Goal: Information Seeking & Learning: Check status

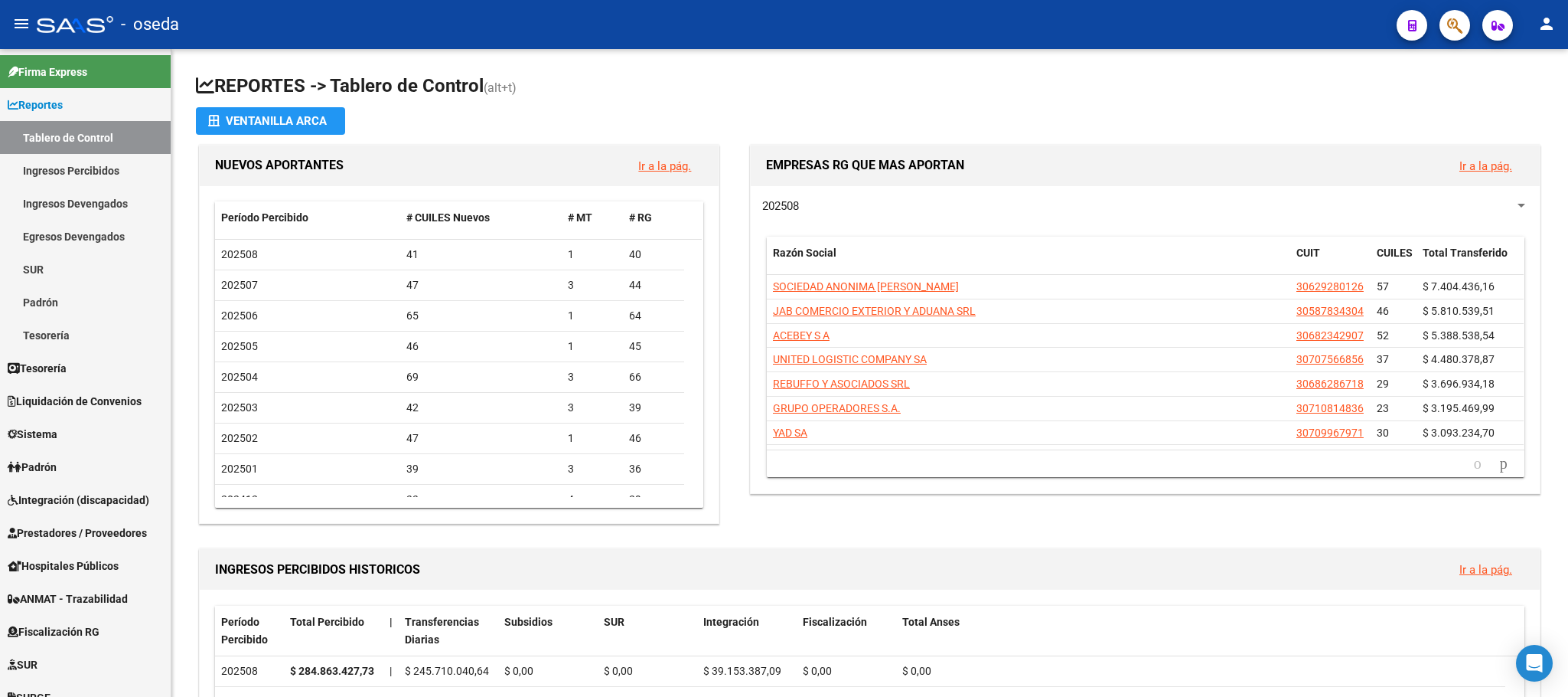
click at [1456, 35] on span "button" at bounding box center [1454, 25] width 15 height 32
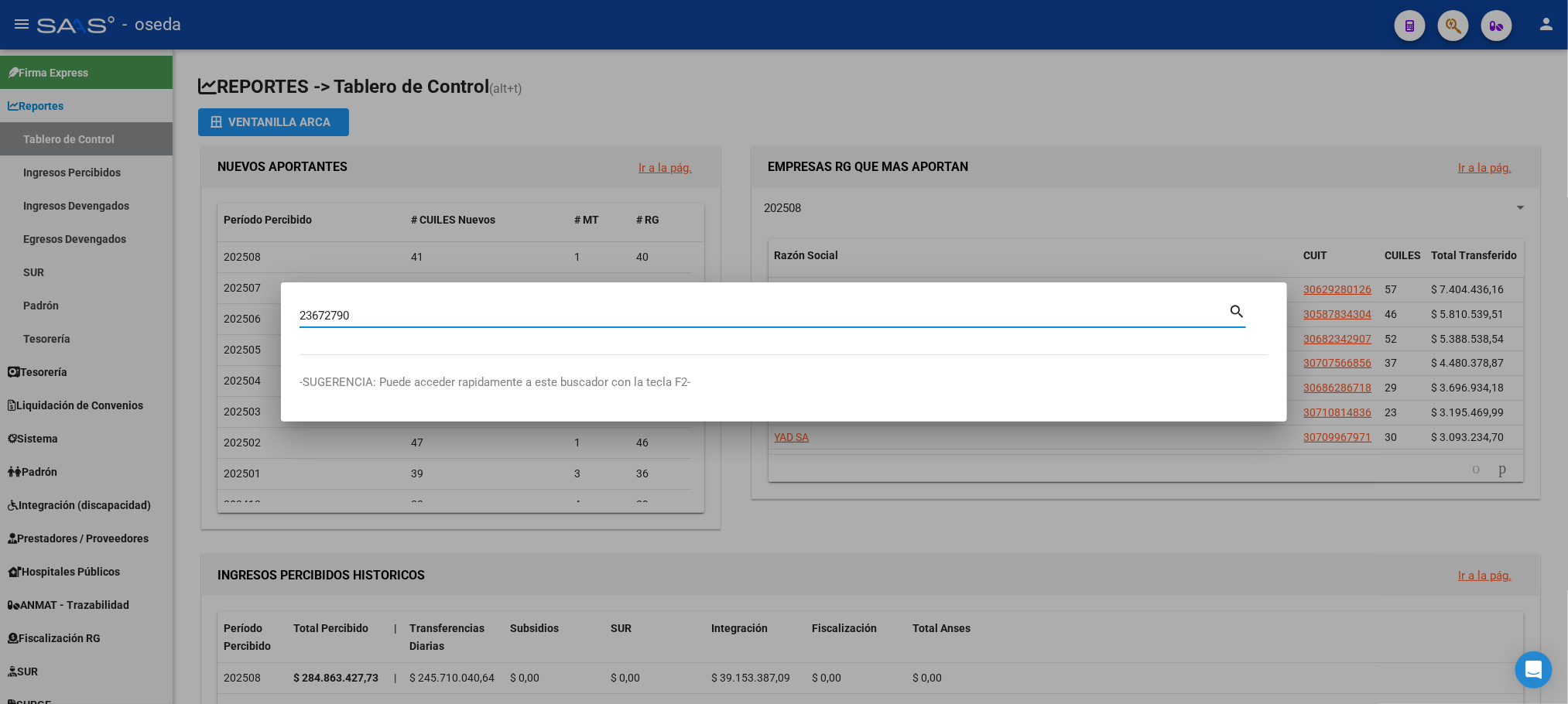
type input "23672790"
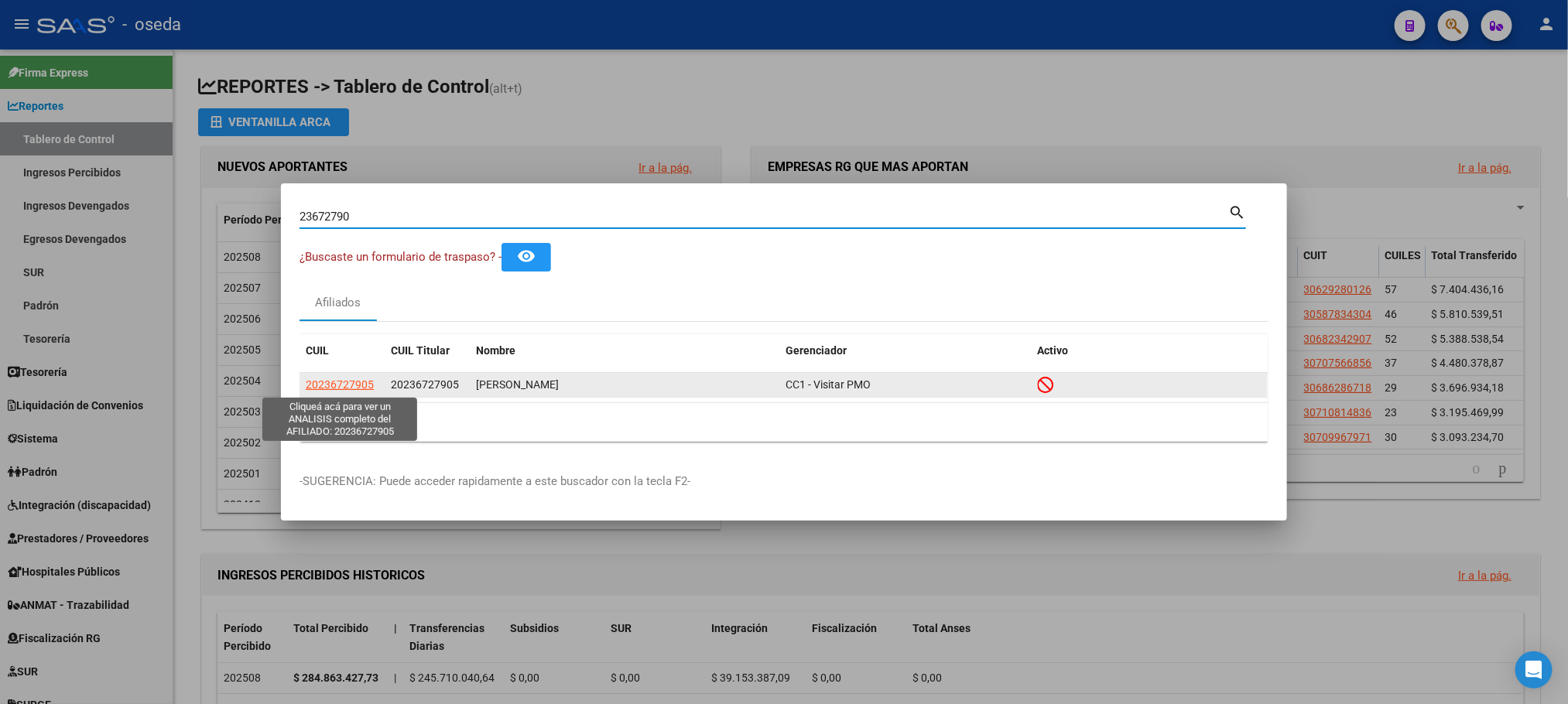
click at [339, 381] on span "20236727905" at bounding box center [339, 384] width 68 height 13
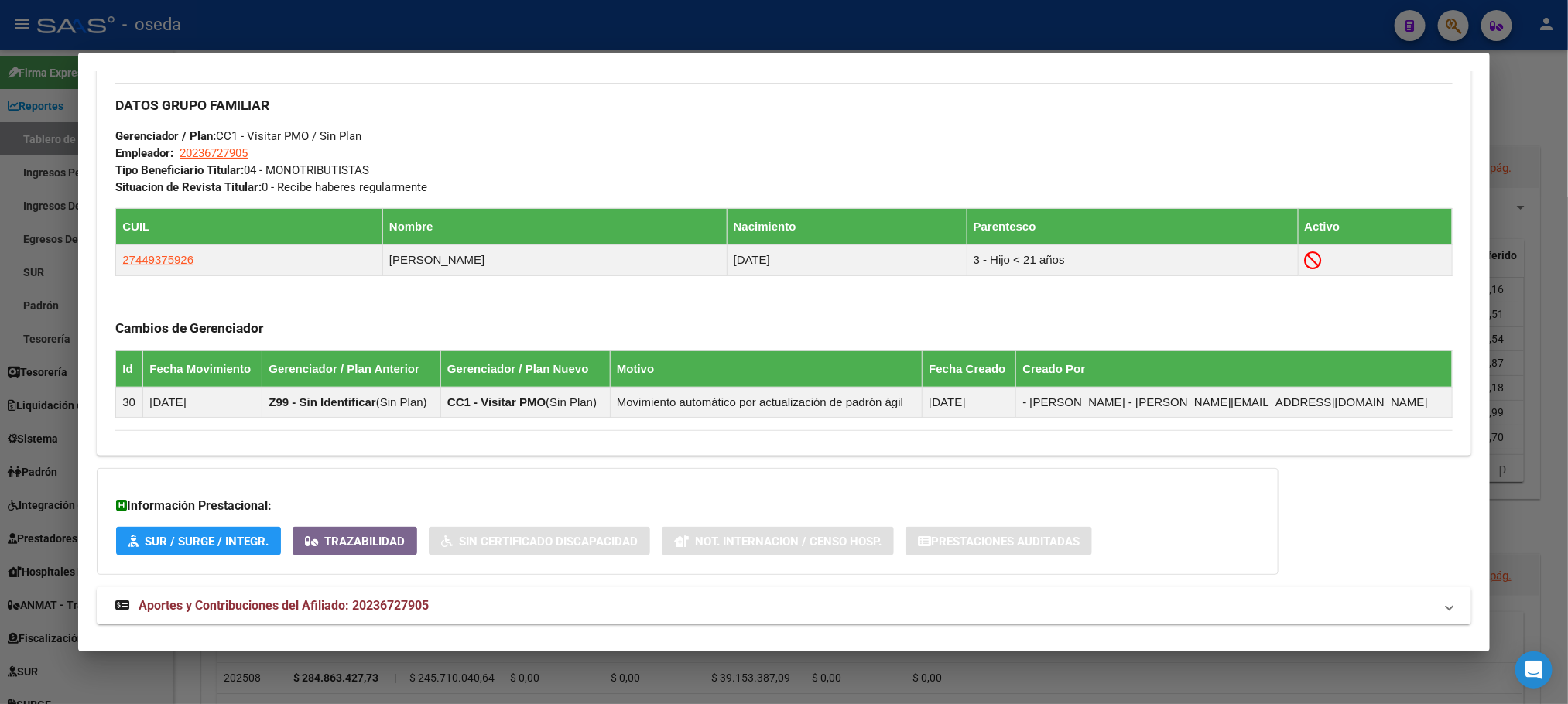
scroll to position [794, 0]
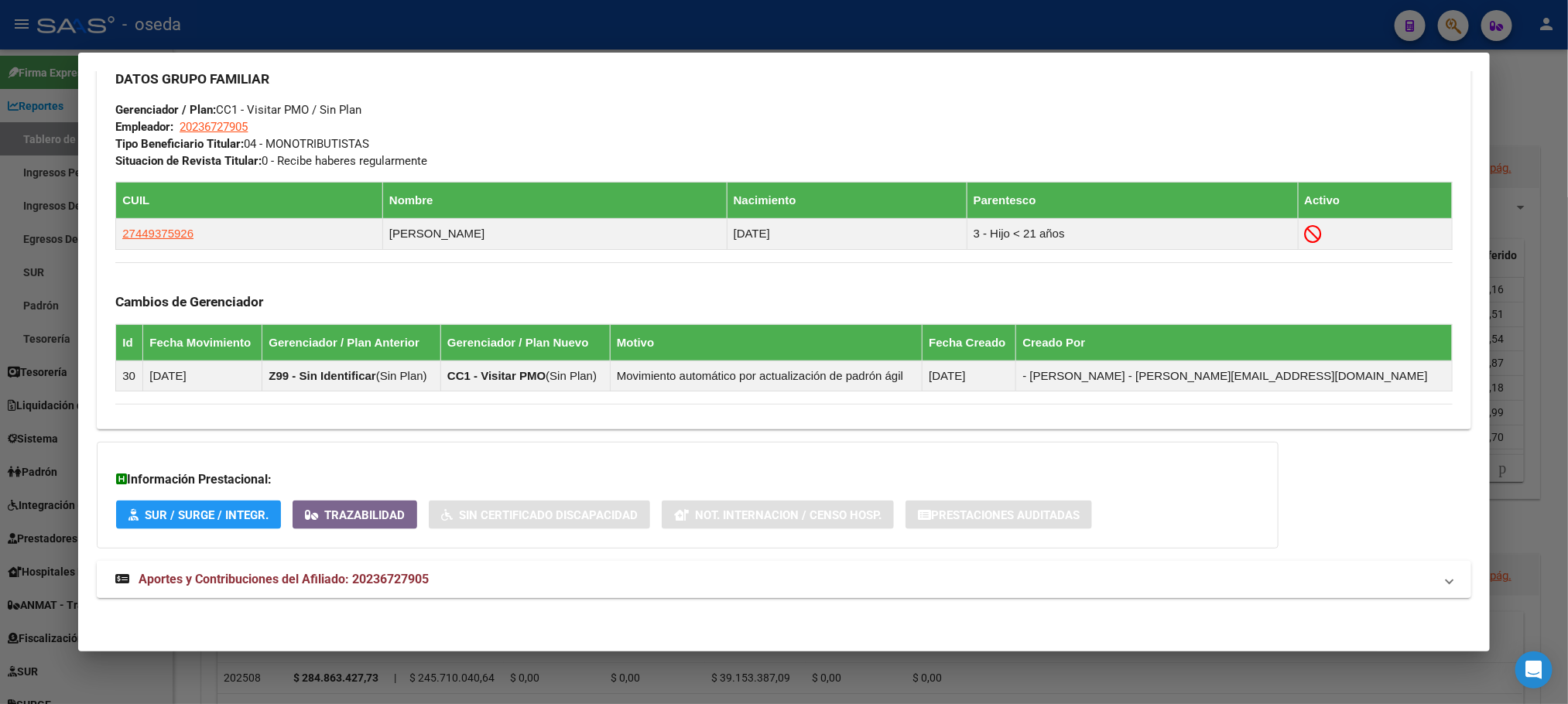
click at [314, 576] on span "Aportes y Contribuciones del Afiliado: 20236727905" at bounding box center [283, 578] width 290 height 14
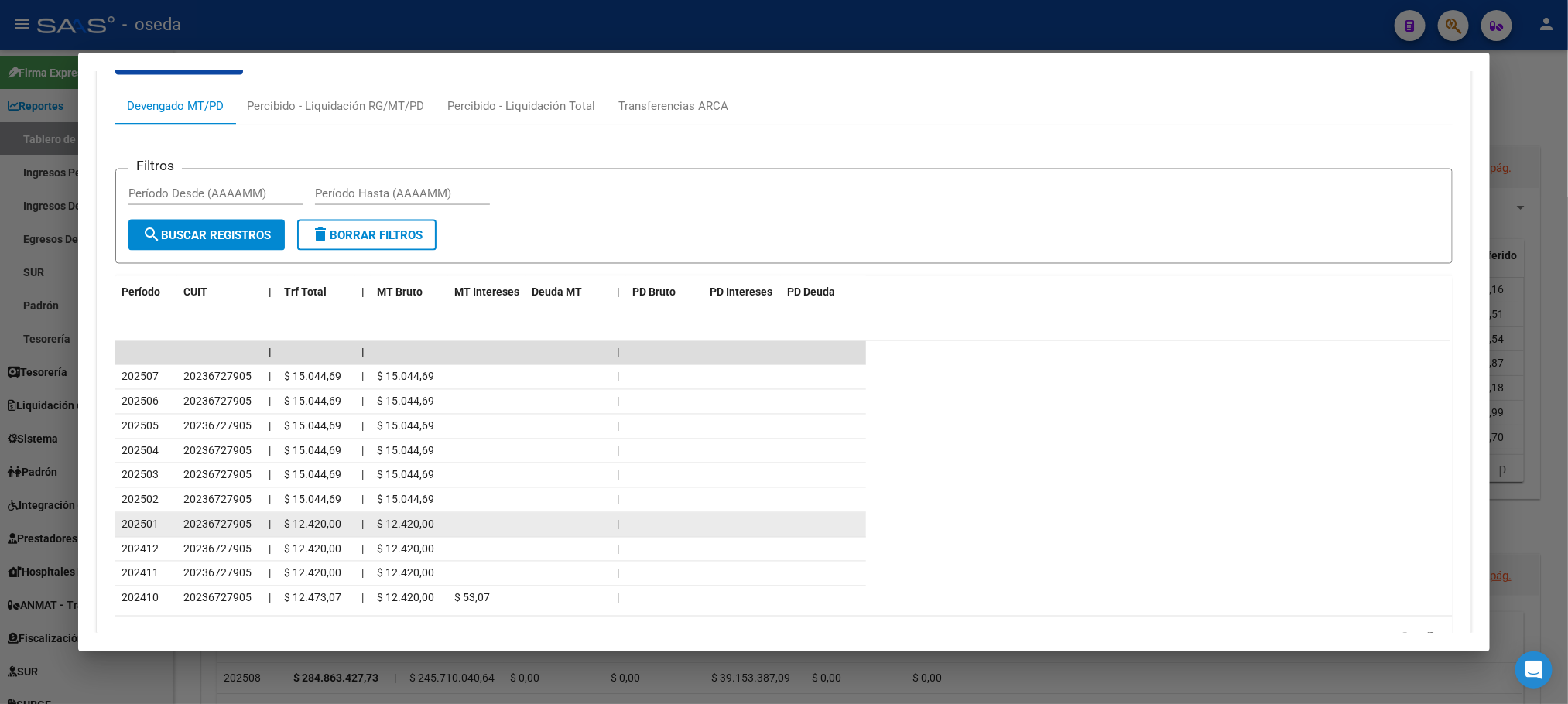
scroll to position [1349, 0]
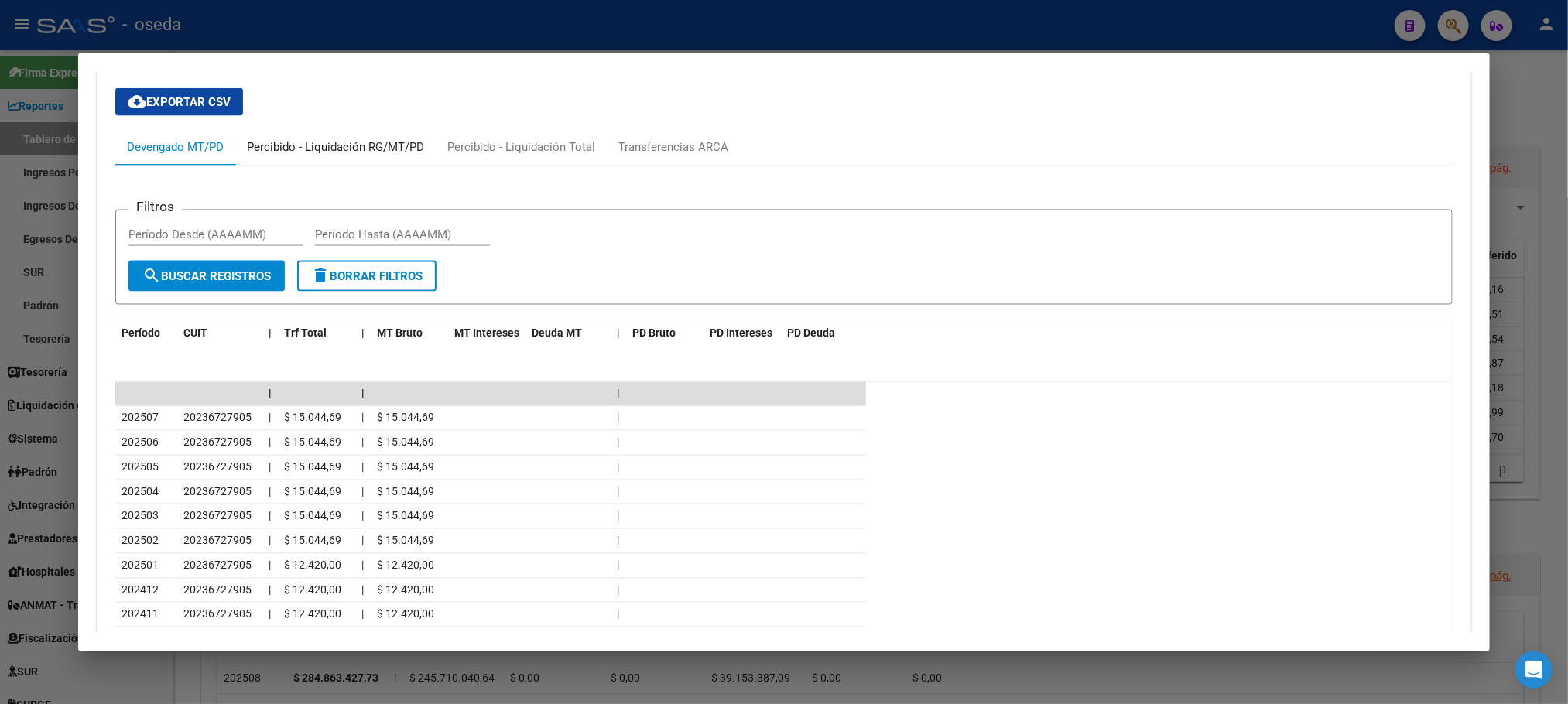
click at [302, 146] on div "Percibido - Liquidación RG/MT/PD" at bounding box center [334, 147] width 177 height 17
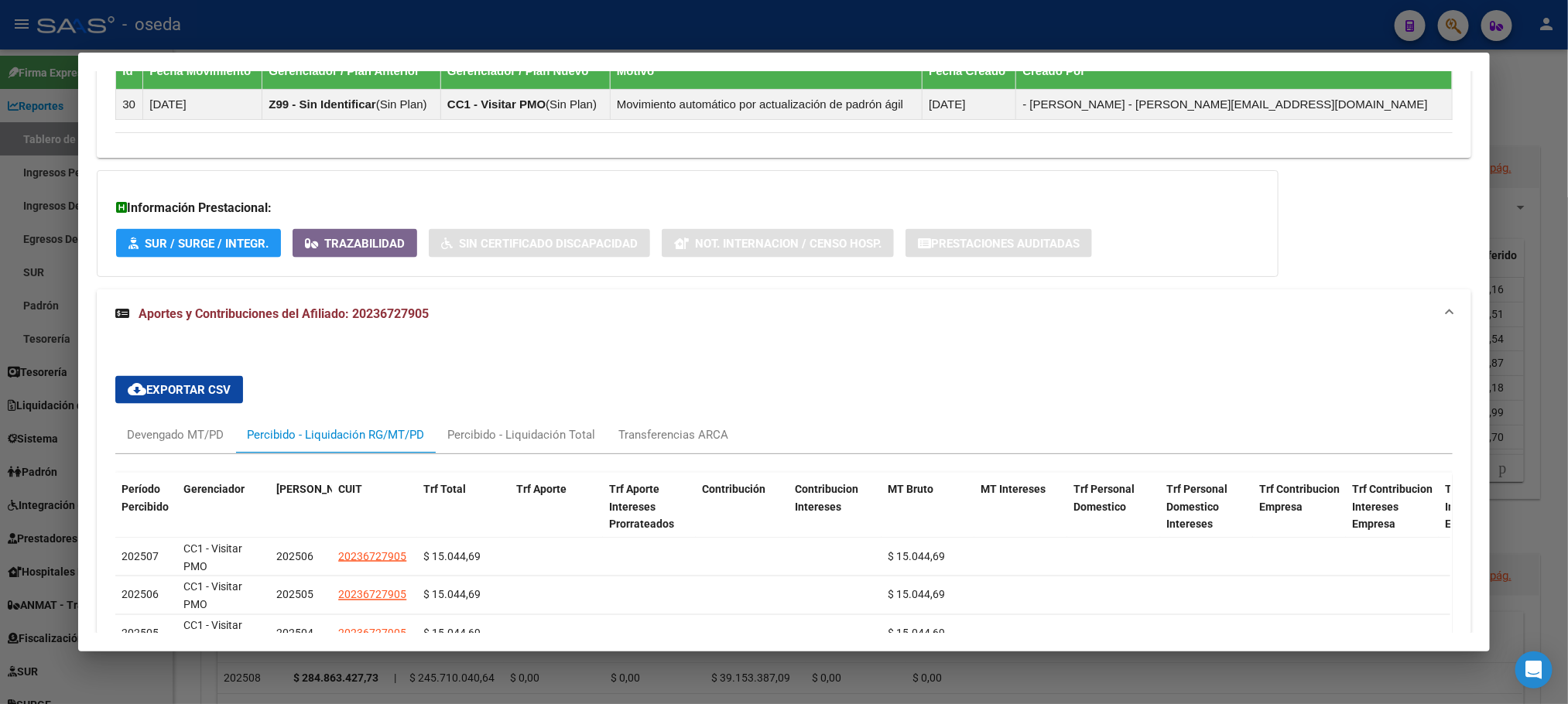
scroll to position [1140, 0]
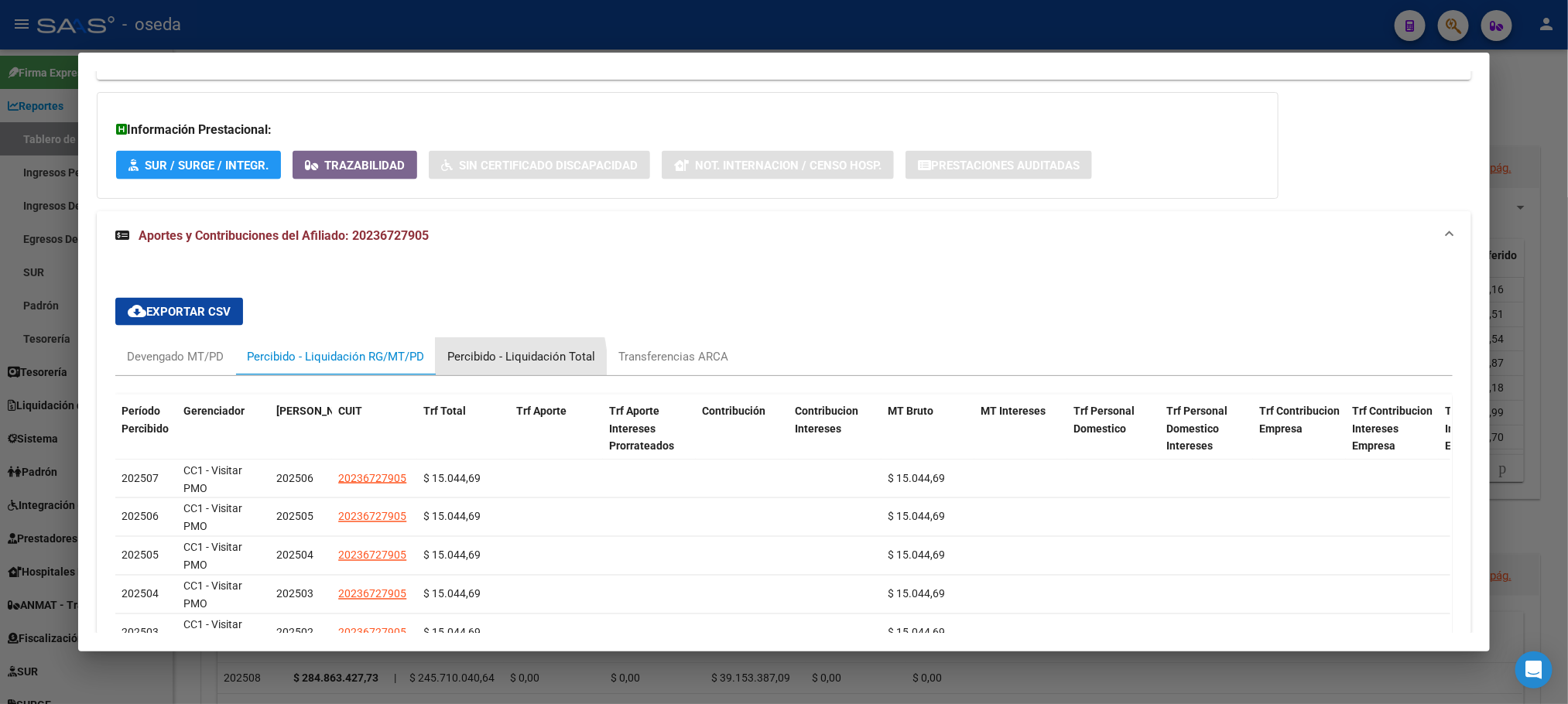
click at [480, 365] on div "Percibido - Liquidación Total" at bounding box center [521, 356] width 148 height 17
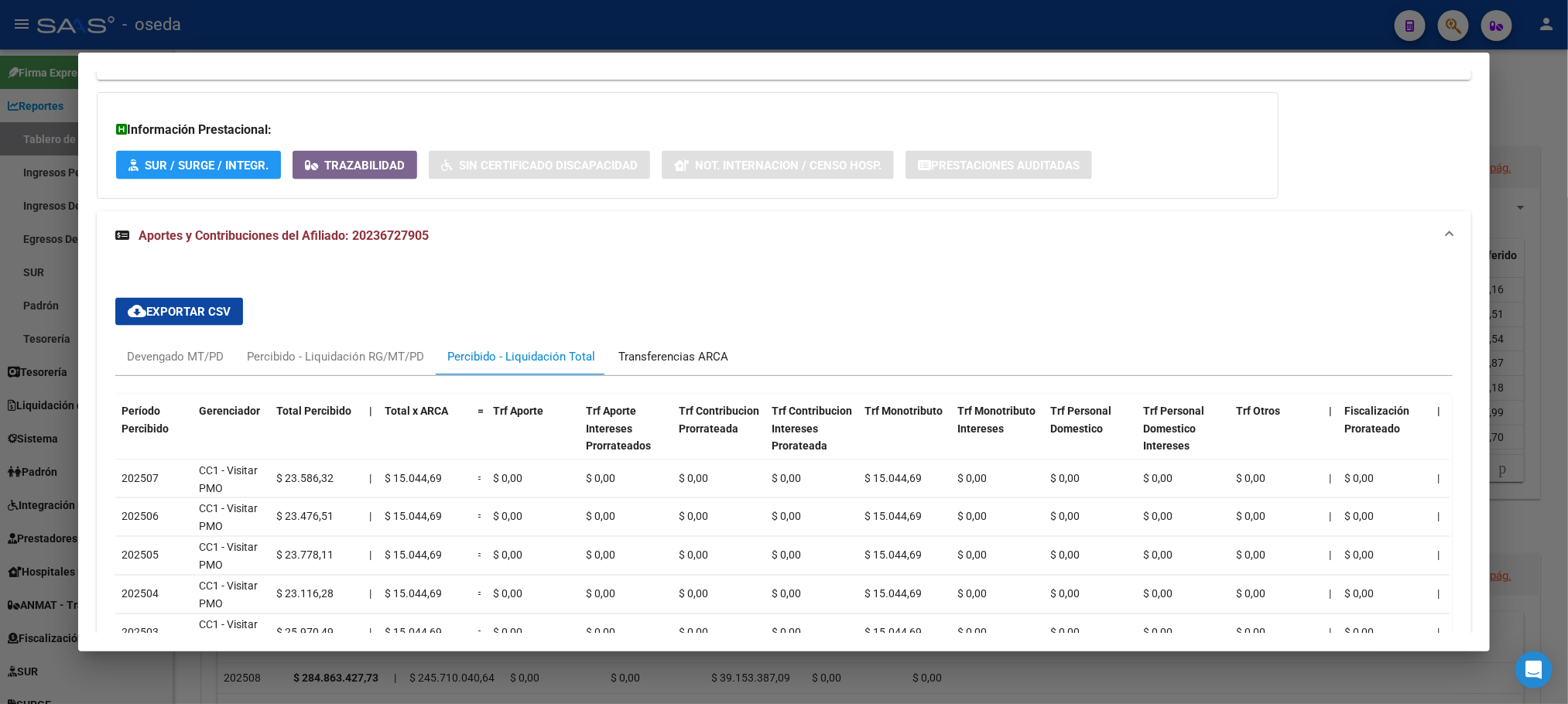
click at [683, 375] on div "Transferencias ARCA" at bounding box center [673, 356] width 133 height 37
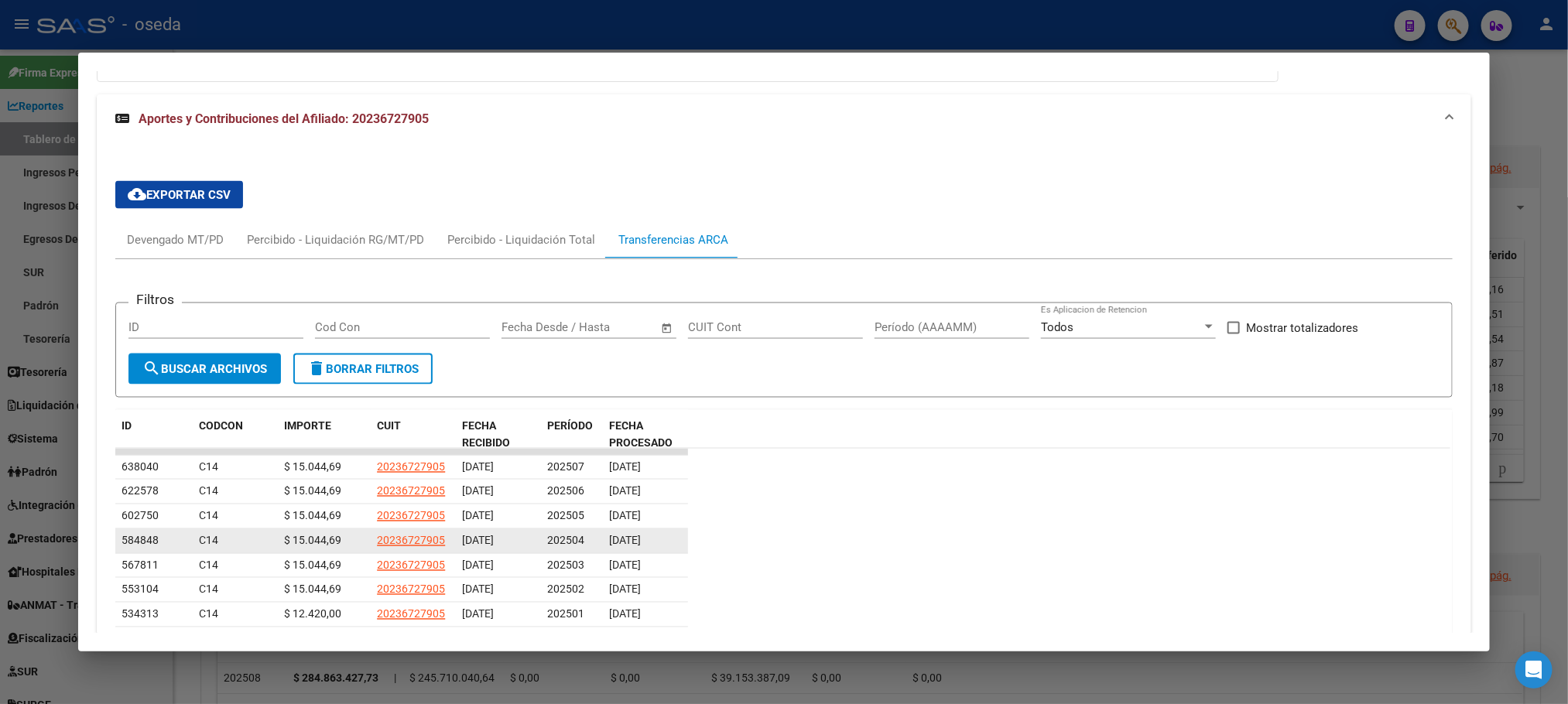
scroll to position [1255, 0]
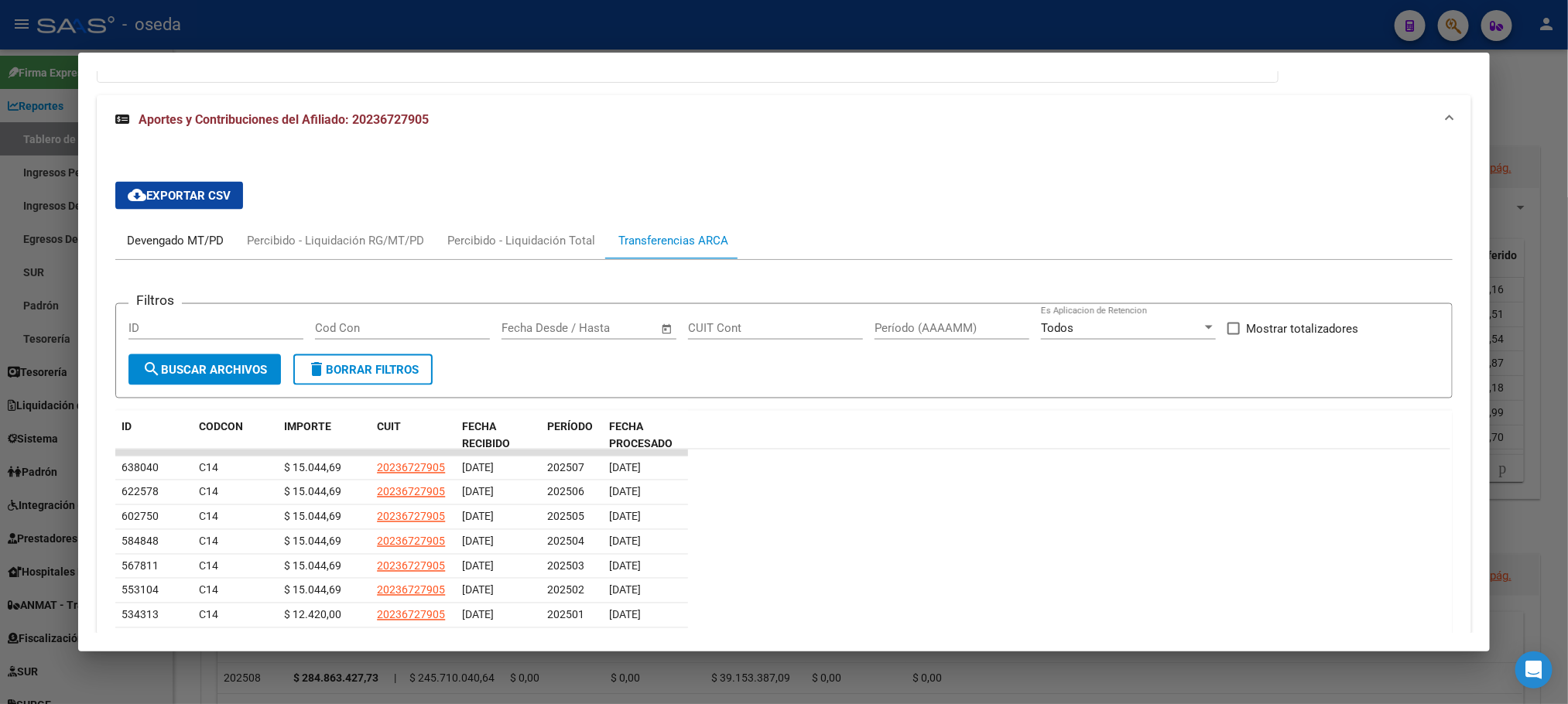
click at [133, 246] on div "Devengado MT/PD" at bounding box center [175, 240] width 97 height 17
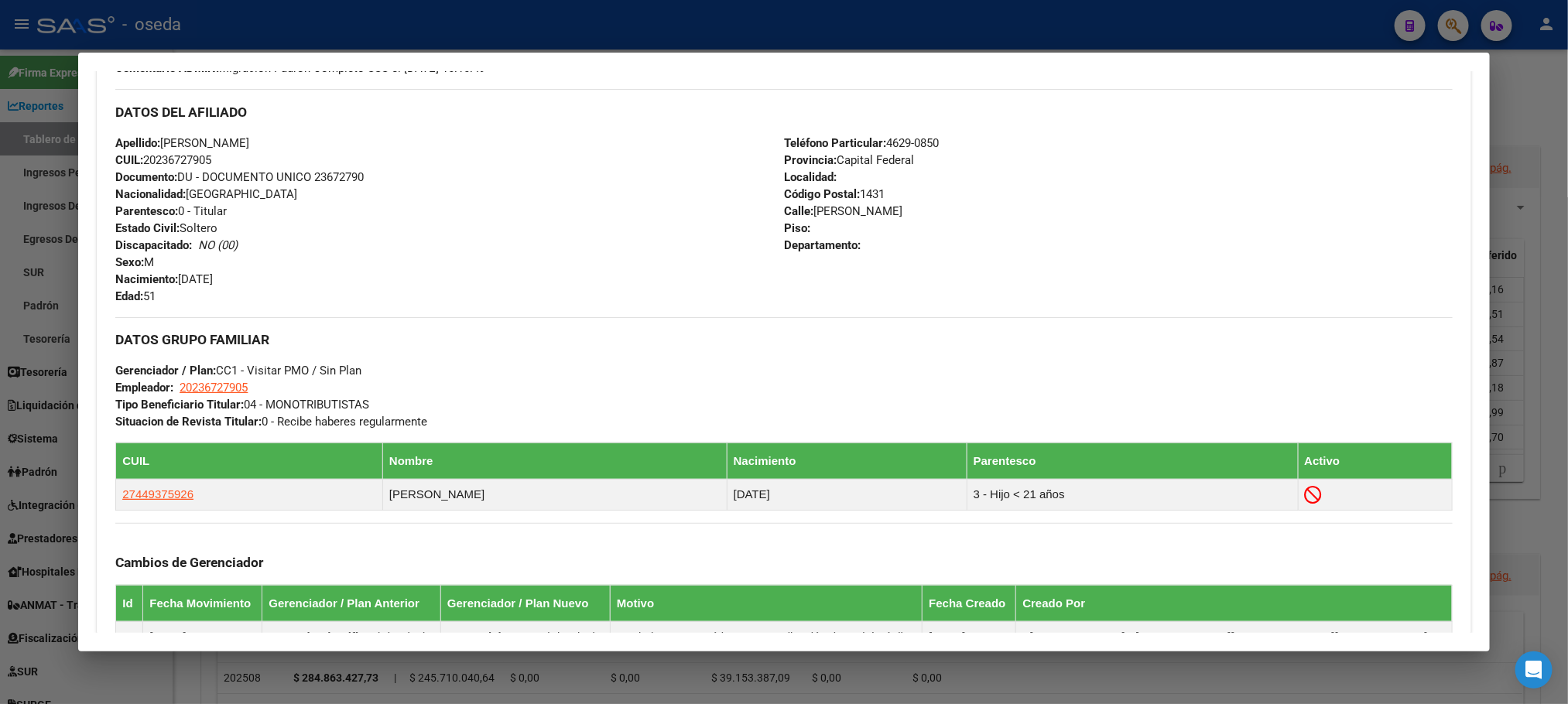
scroll to position [327, 0]
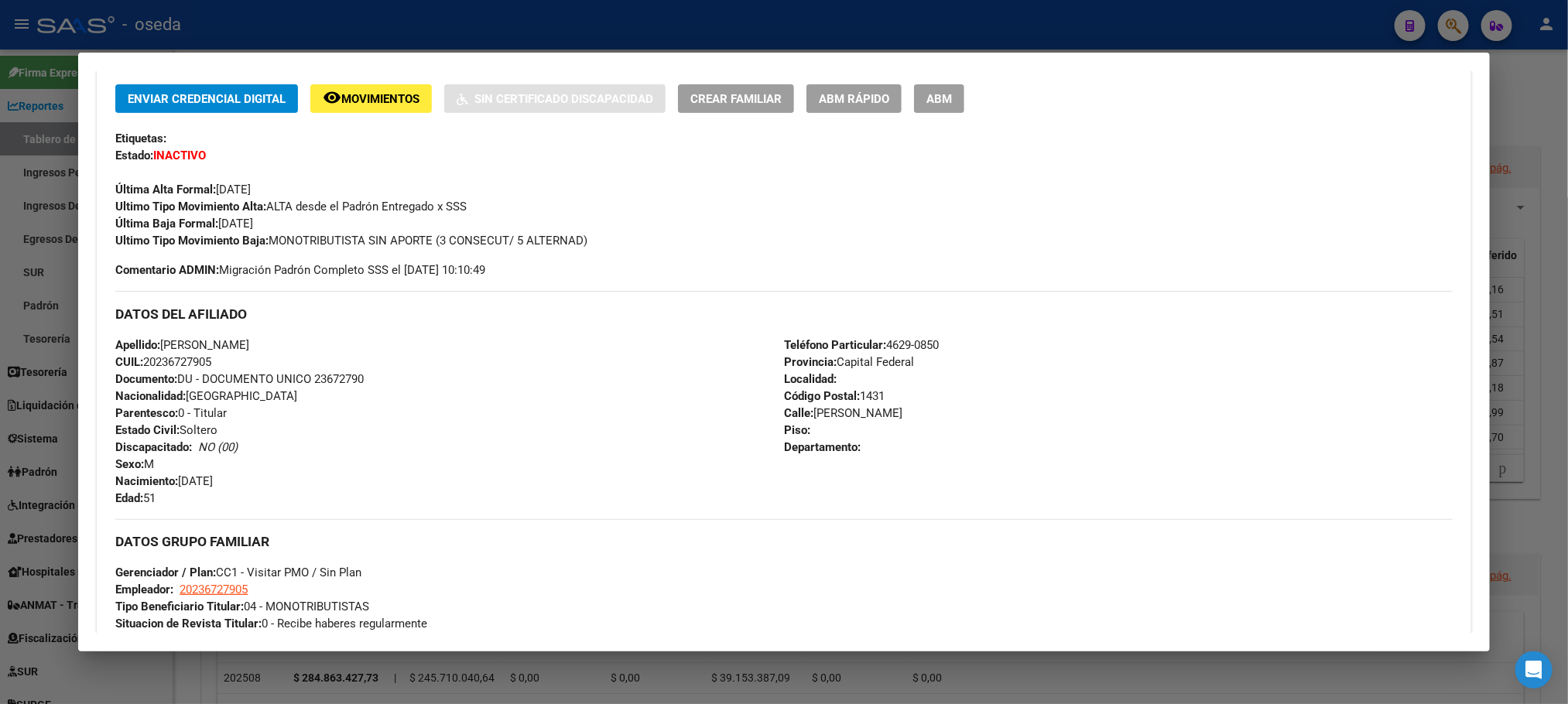
drag, startPoint x: 223, startPoint y: 218, endPoint x: 321, endPoint y: 218, distance: 98.0
click at [321, 218] on div "Enviar Credencial Digital remove_red_eye Movimientos Sin Certificado Discapacid…" at bounding box center [783, 166] width 1336 height 165
click at [341, 94] on span "Movimientos" at bounding box center [380, 99] width 78 height 14
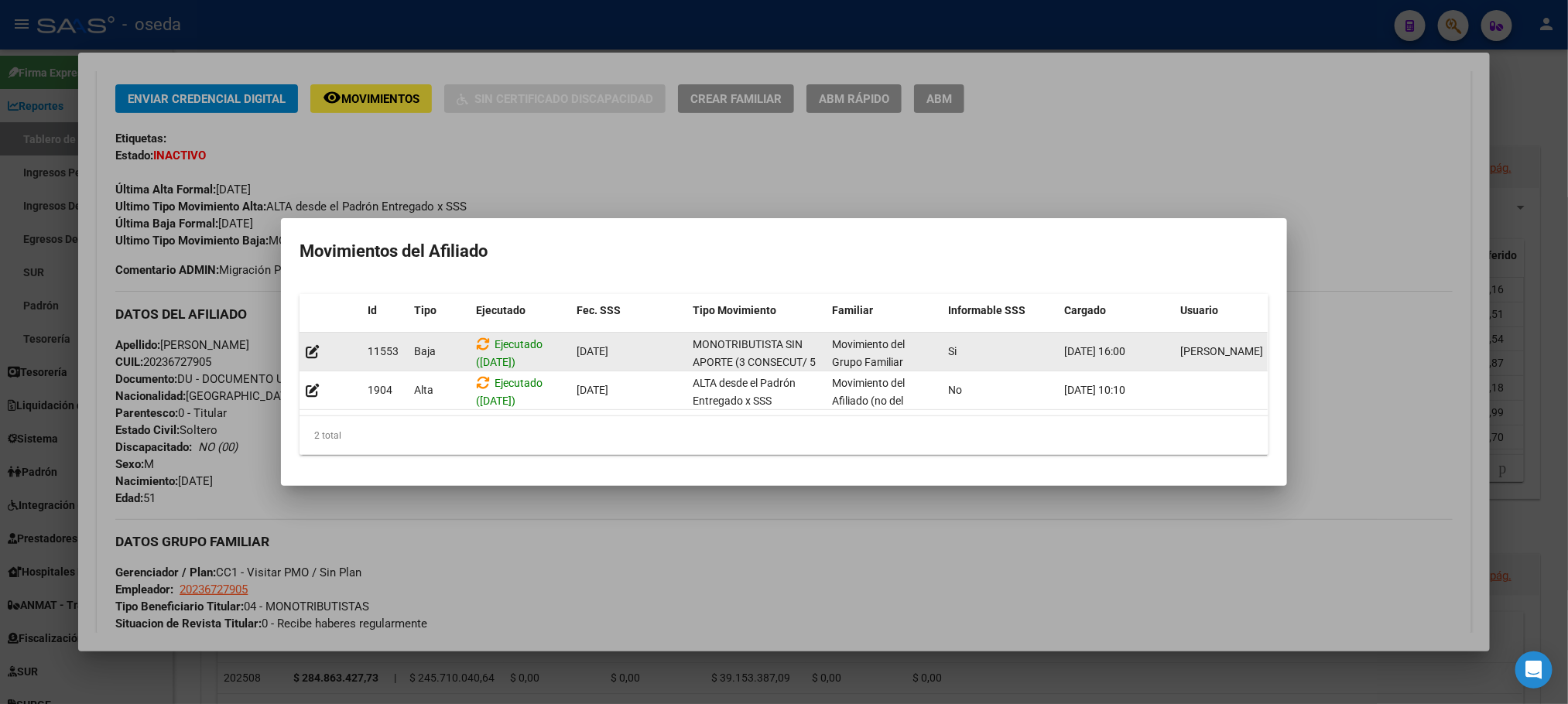
drag, startPoint x: 571, startPoint y: 347, endPoint x: 635, endPoint y: 346, distance: 64.0
click at [635, 346] on datatable-body-cell "[DATE]" at bounding box center [628, 351] width 116 height 38
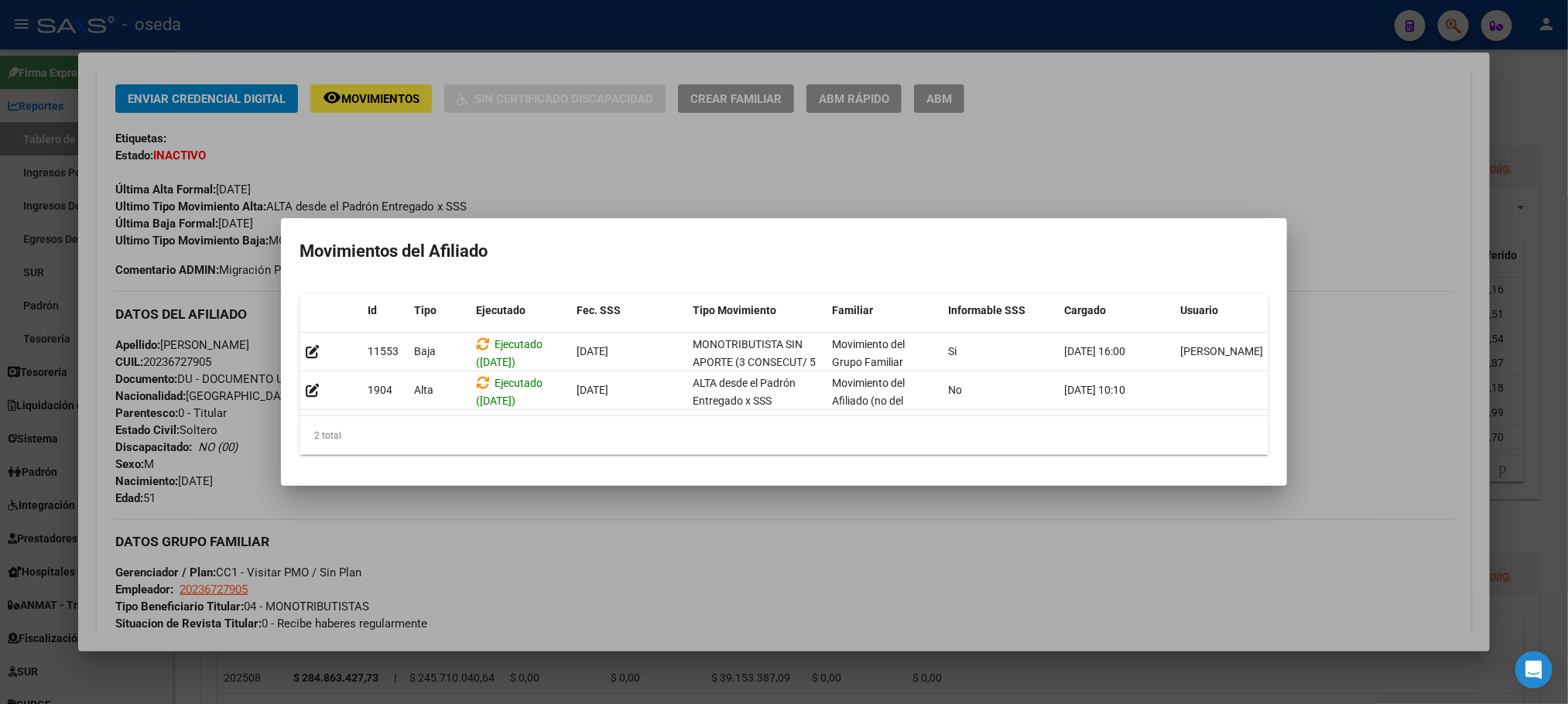
click at [1339, 407] on div at bounding box center [784, 352] width 1568 height 704
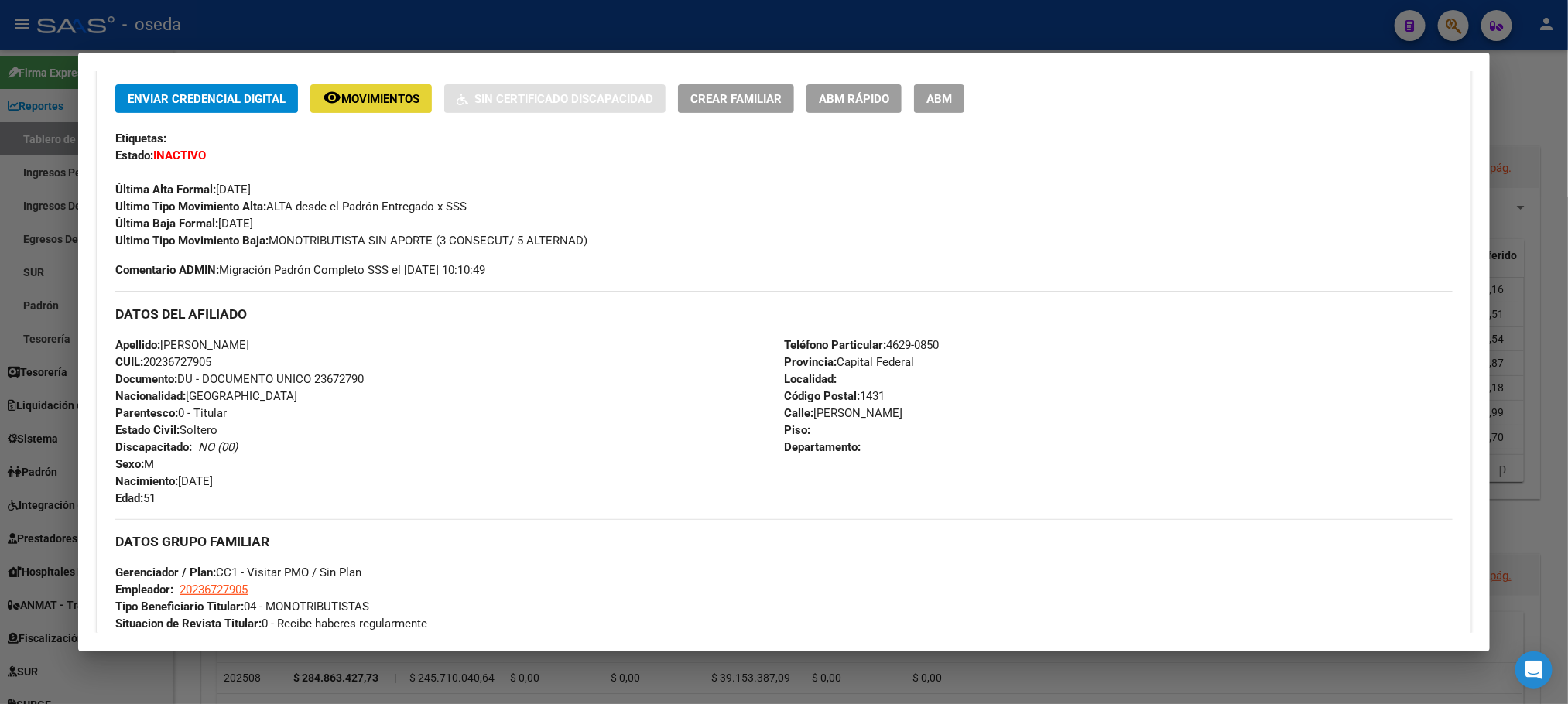
click at [358, 110] on button "remove_red_eye Movimientos" at bounding box center [371, 99] width 122 height 29
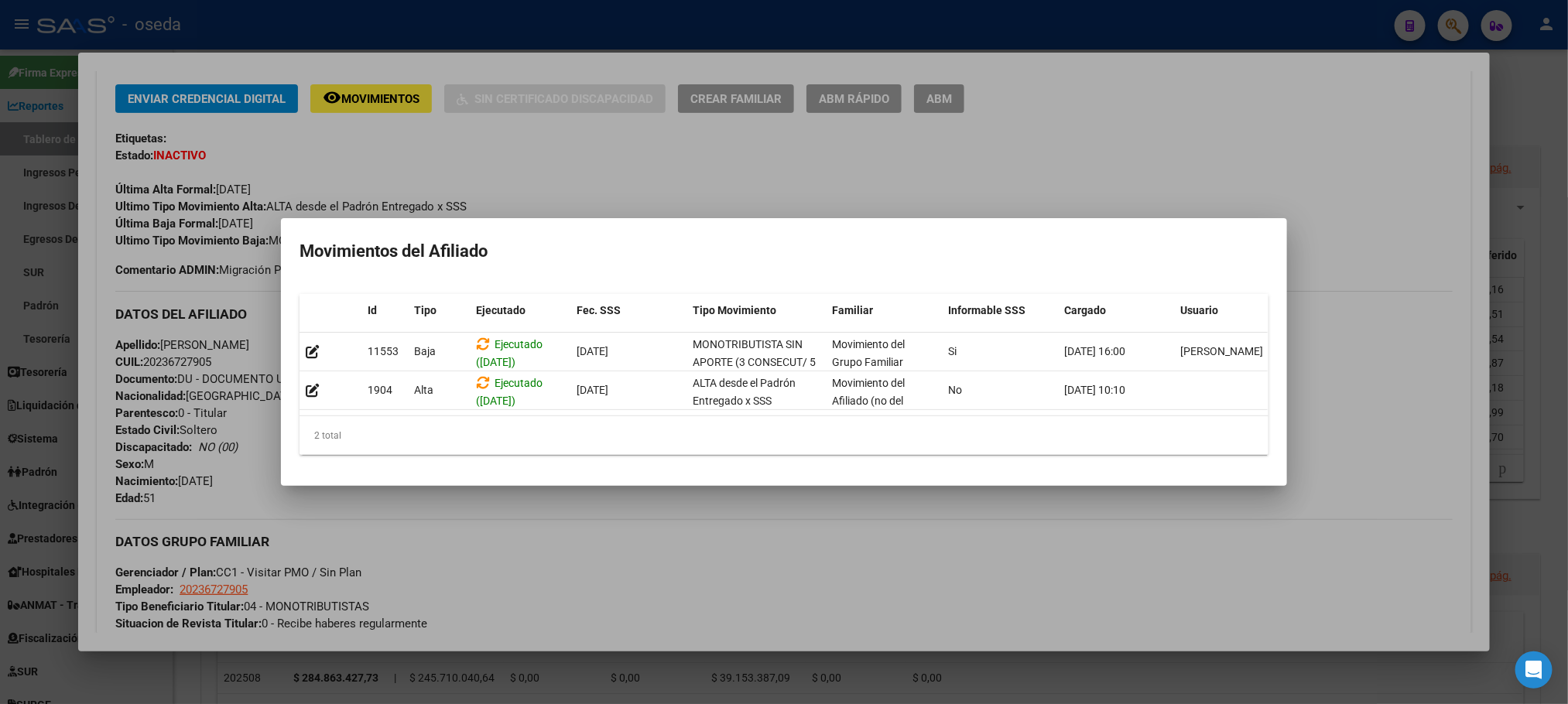
click at [1385, 360] on div at bounding box center [784, 352] width 1568 height 704
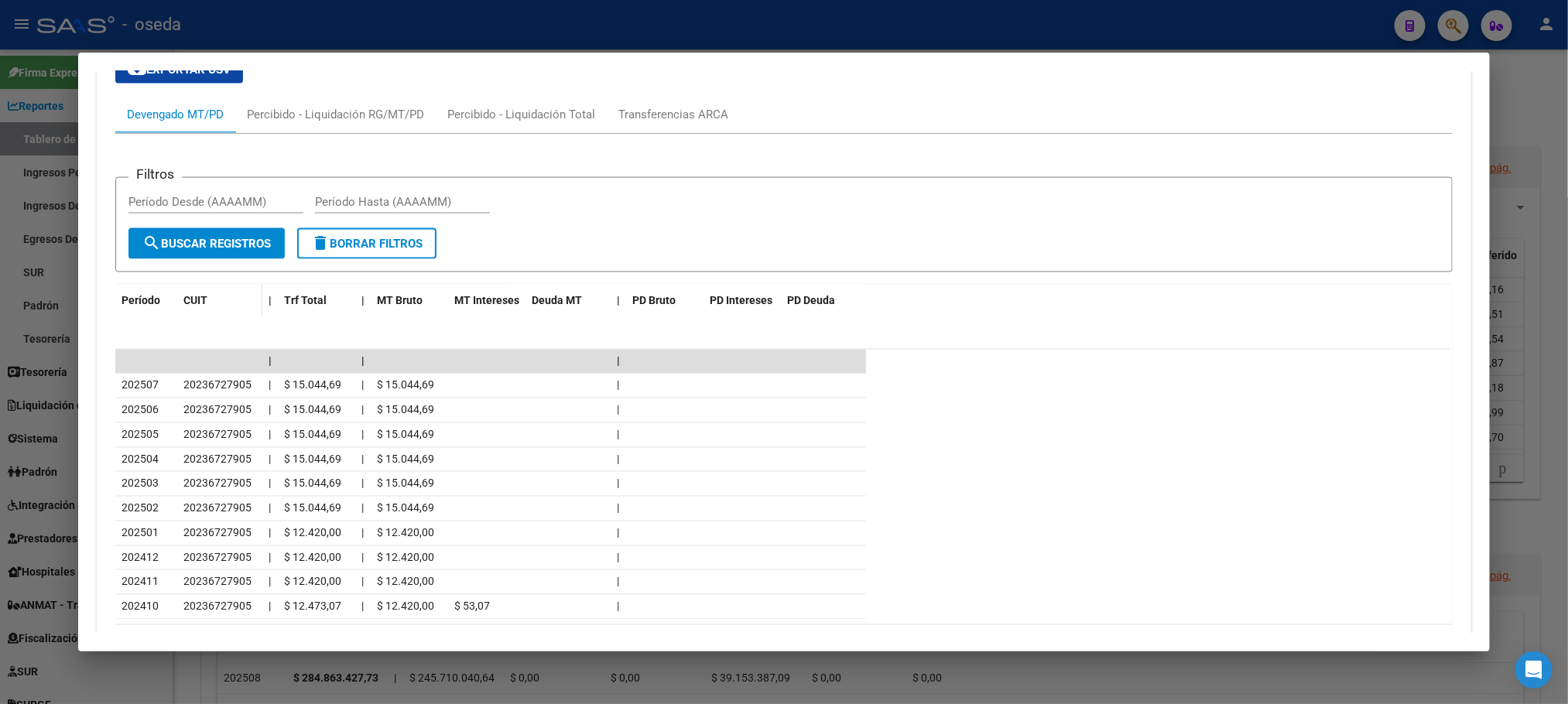
scroll to position [1378, 0]
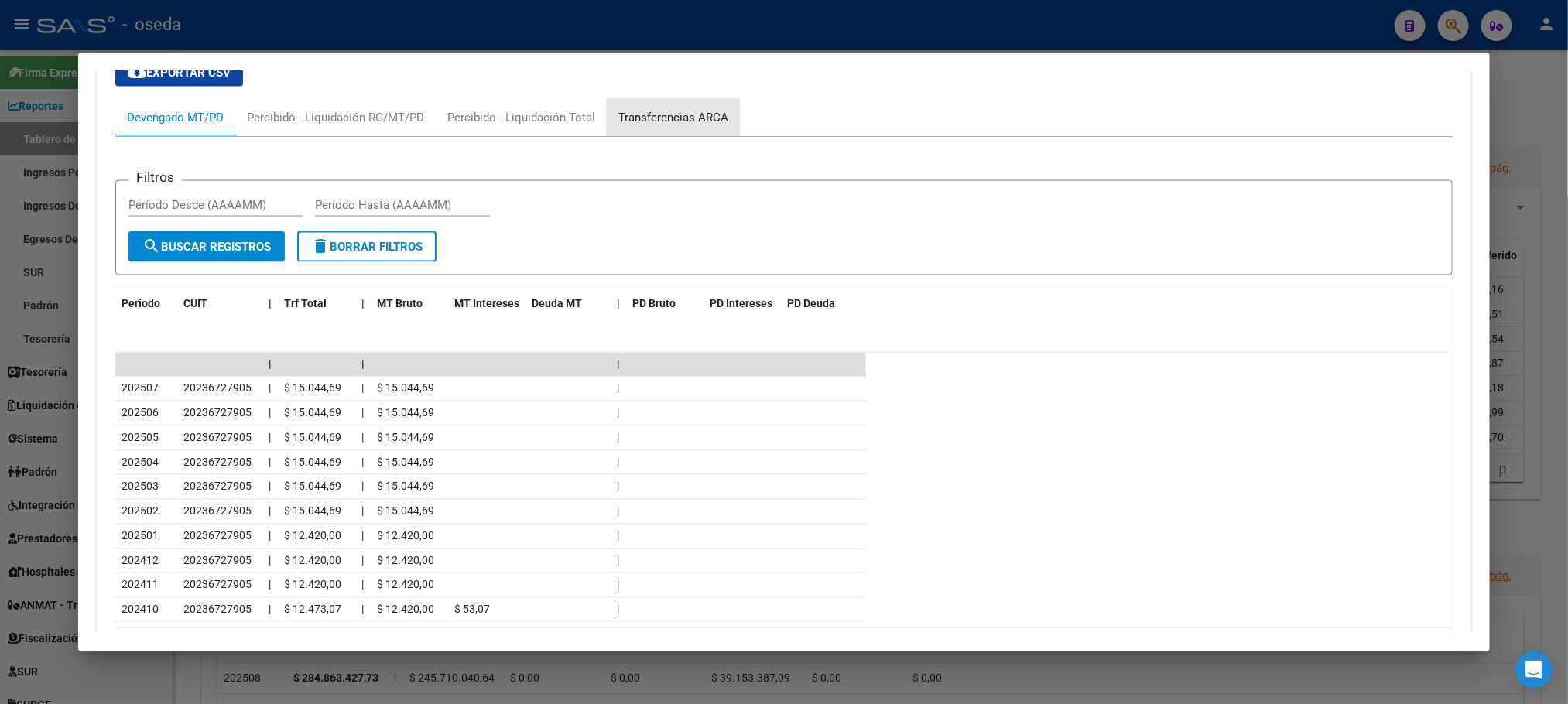
click at [622, 119] on div "Transferencias ARCA" at bounding box center [673, 118] width 110 height 17
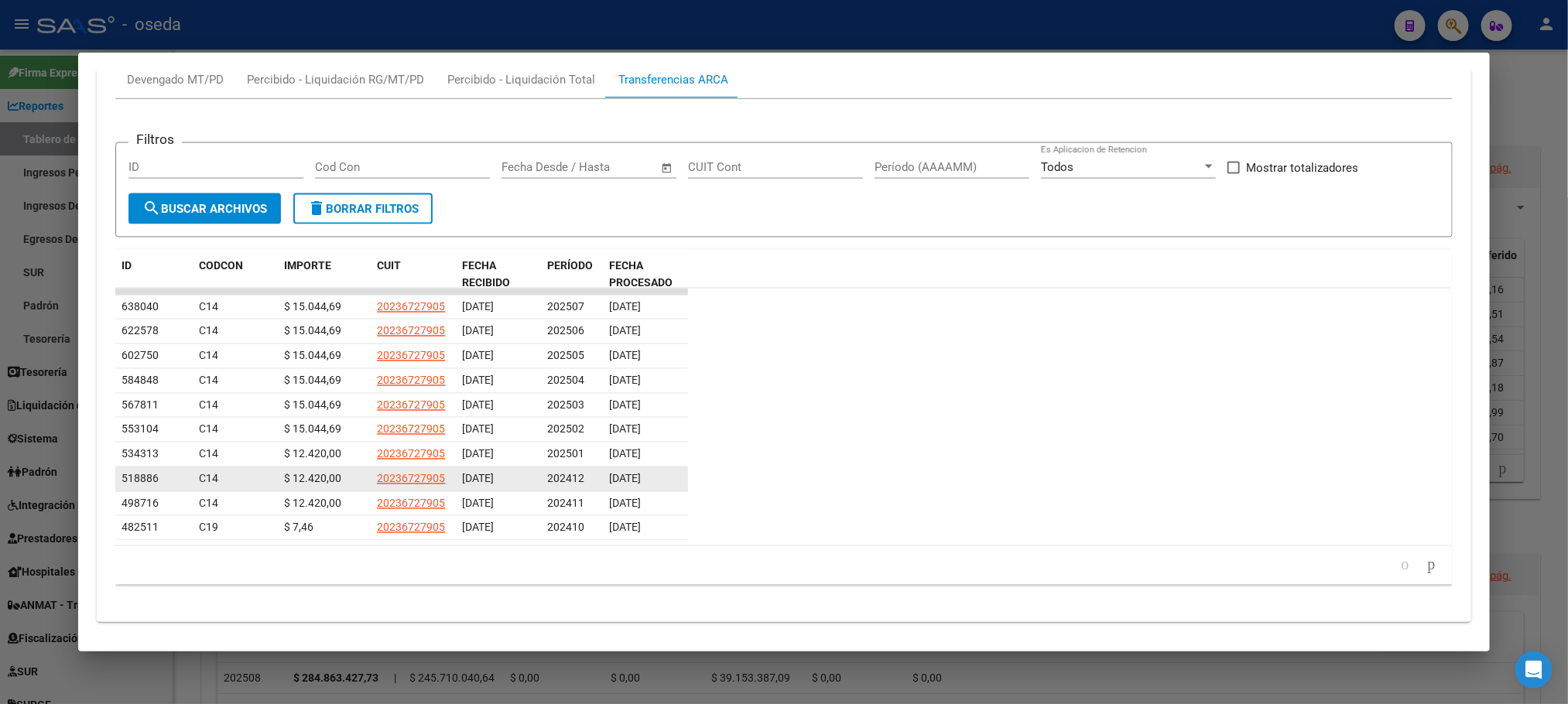
scroll to position [1450, 0]
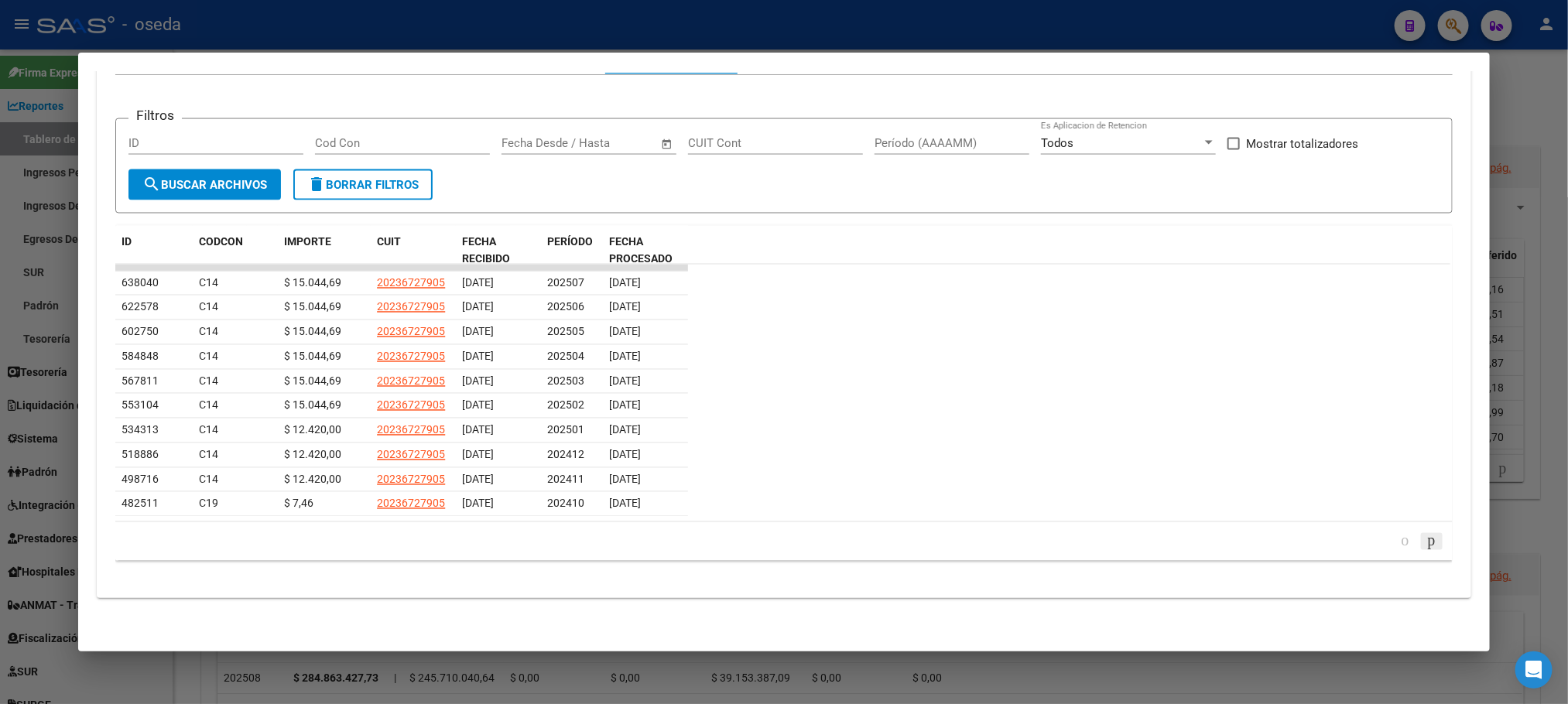
click at [1425, 548] on icon "go to next page" at bounding box center [1431, 540] width 13 height 18
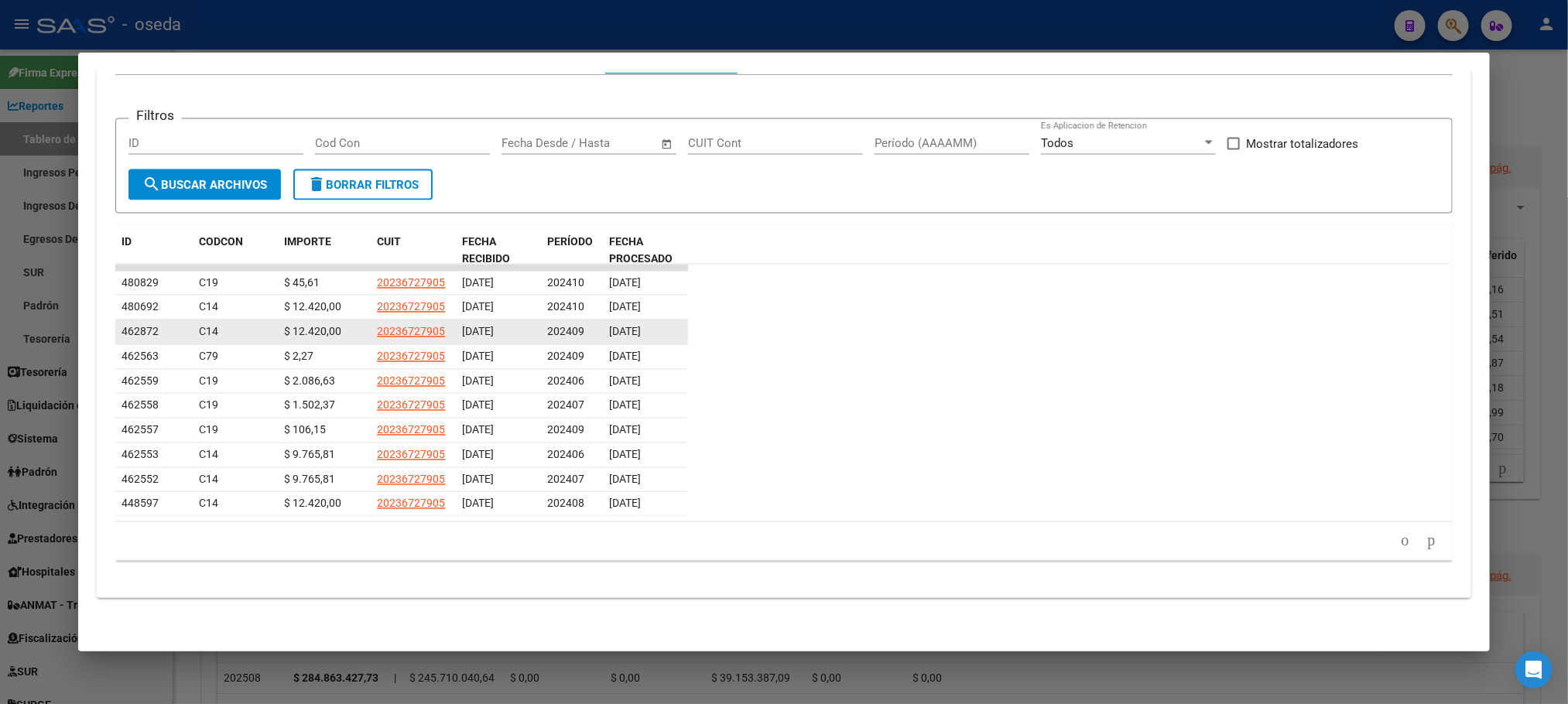
drag, startPoint x: 667, startPoint y: 327, endPoint x: 635, endPoint y: 325, distance: 32.1
click at [635, 325] on div "[DATE]" at bounding box center [644, 332] width 72 height 17
drag, startPoint x: 604, startPoint y: 329, endPoint x: 664, endPoint y: 336, distance: 60.4
click at [664, 336] on div "[DATE]" at bounding box center [644, 332] width 72 height 17
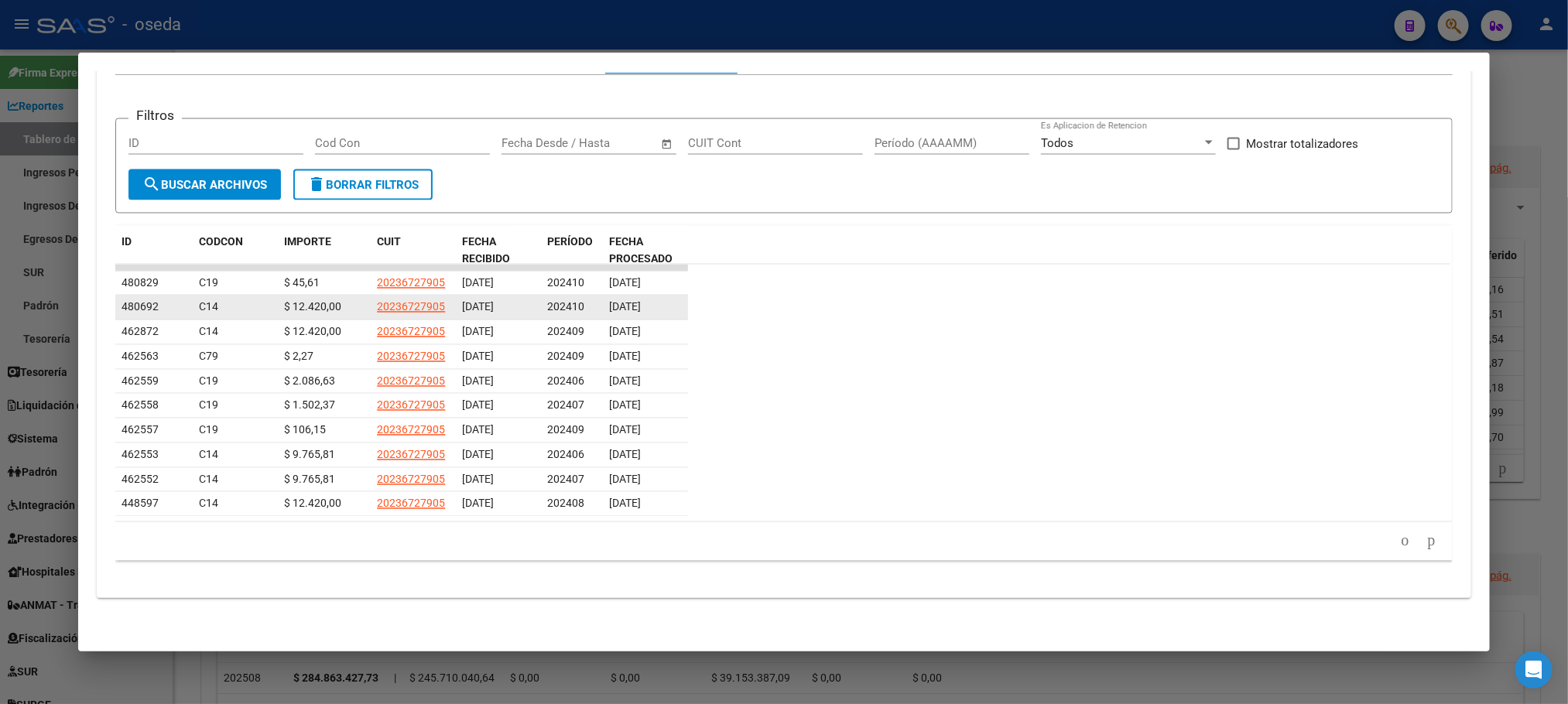
drag, startPoint x: 184, startPoint y: 305, endPoint x: 223, endPoint y: 302, distance: 39.1
click at [223, 302] on div "480692 C14 $ 12.420,00 20236727905 [DATE] 202410 [DATE]" at bounding box center [401, 308] width 573 height 25
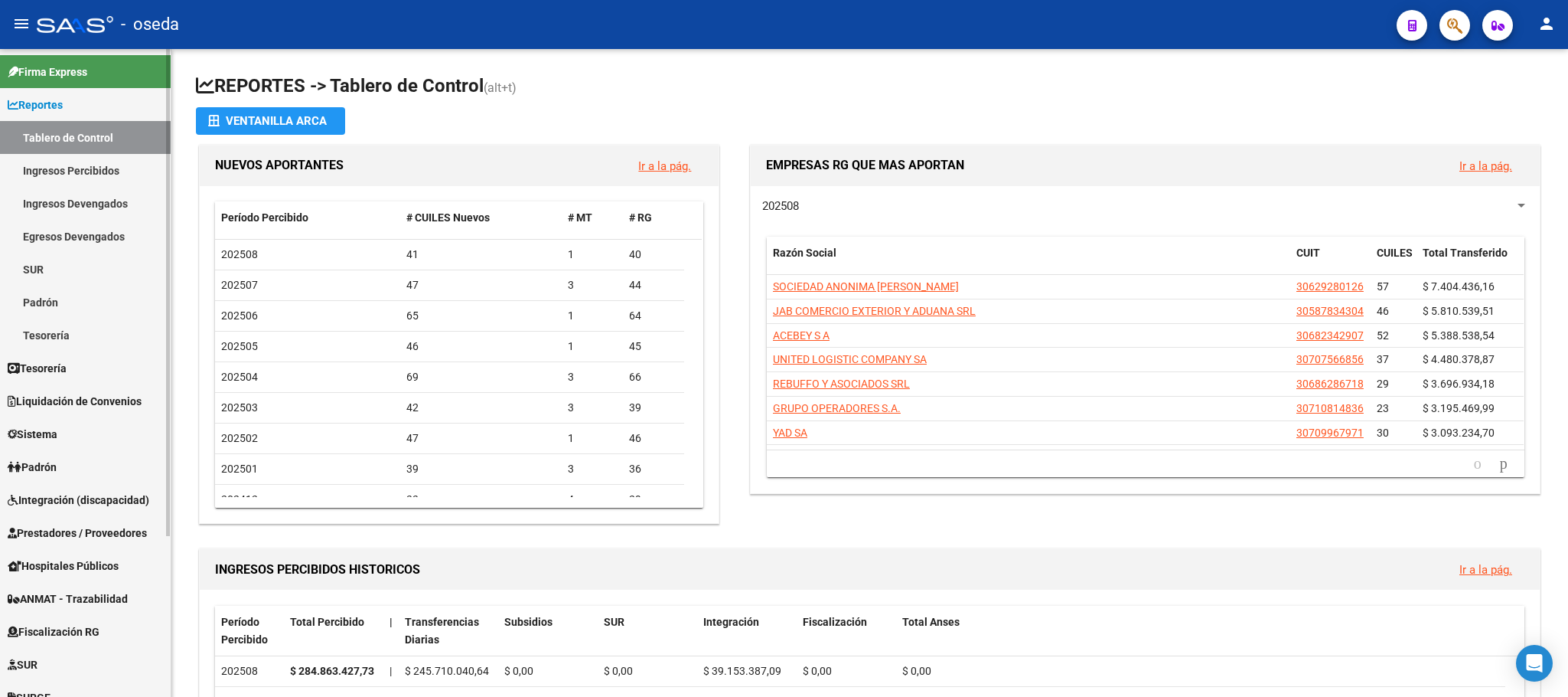
scroll to position [115, 0]
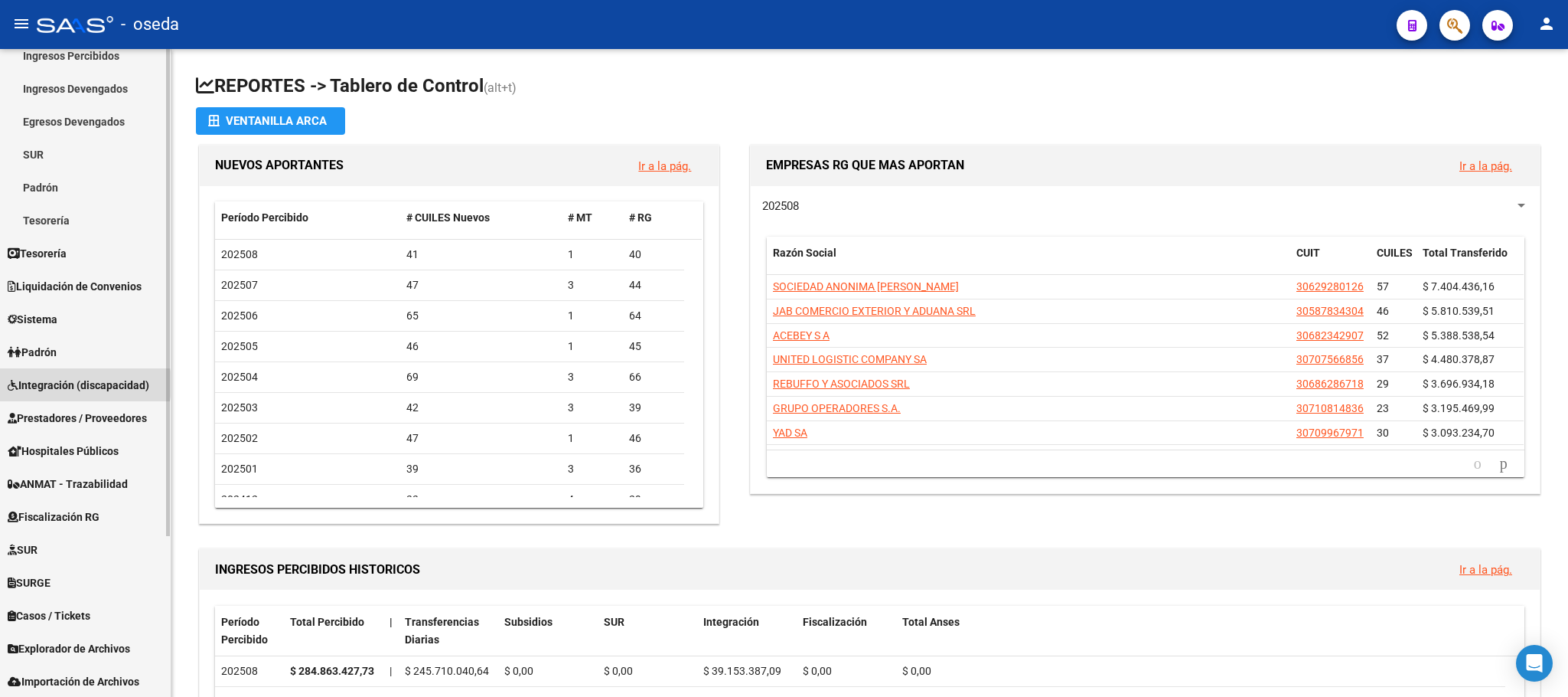
click at [70, 383] on span "Integración (discapacidad)" at bounding box center [78, 385] width 141 height 17
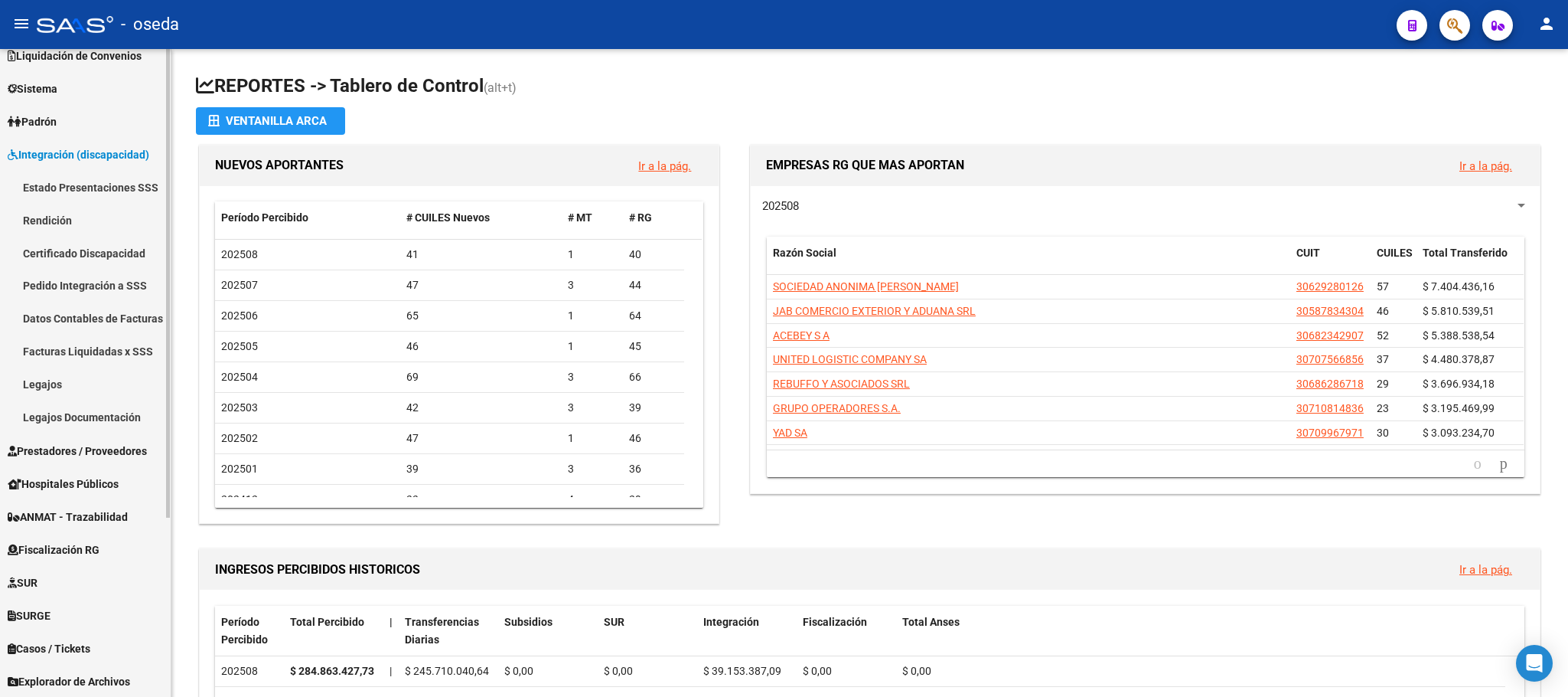
click at [65, 441] on link "Prestadores / Proveedores" at bounding box center [85, 450] width 171 height 33
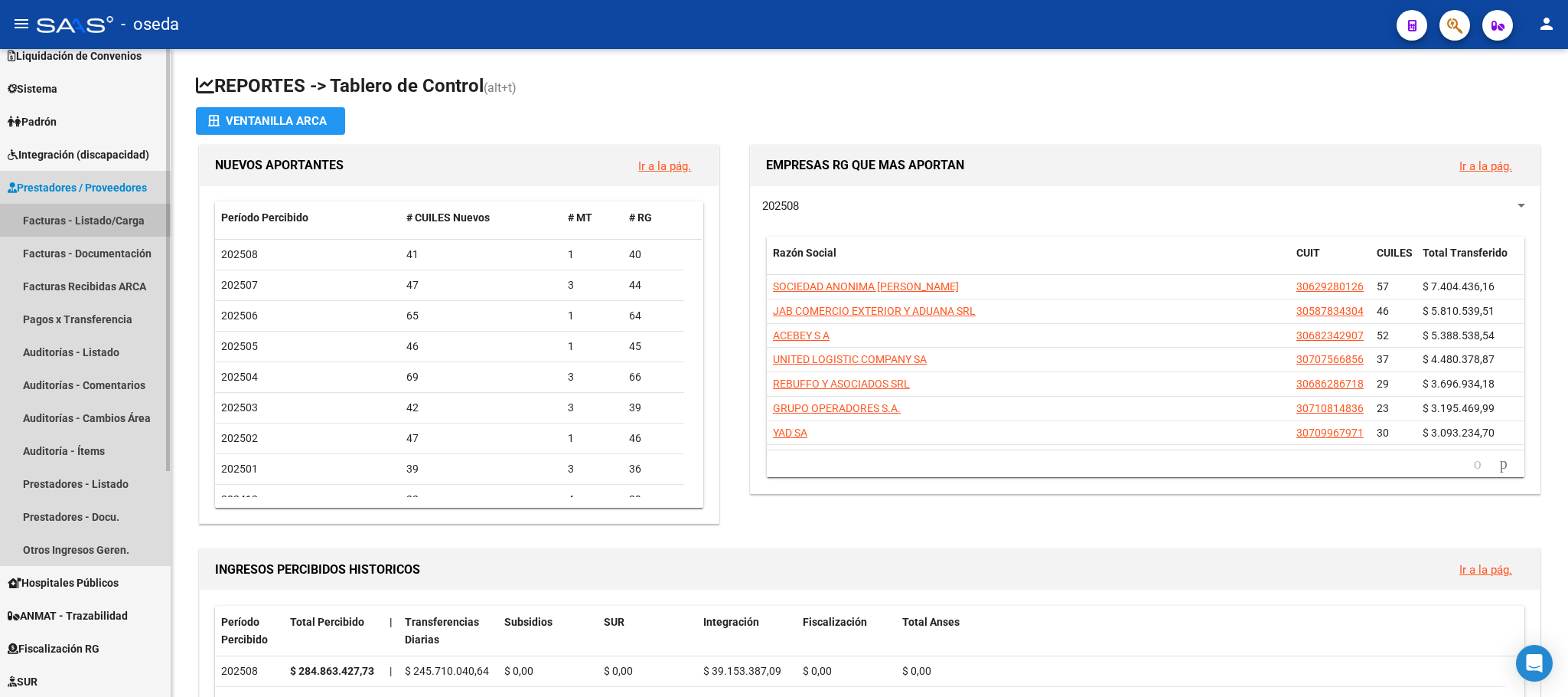
click at [67, 224] on link "Facturas - Listado/Carga" at bounding box center [85, 220] width 171 height 33
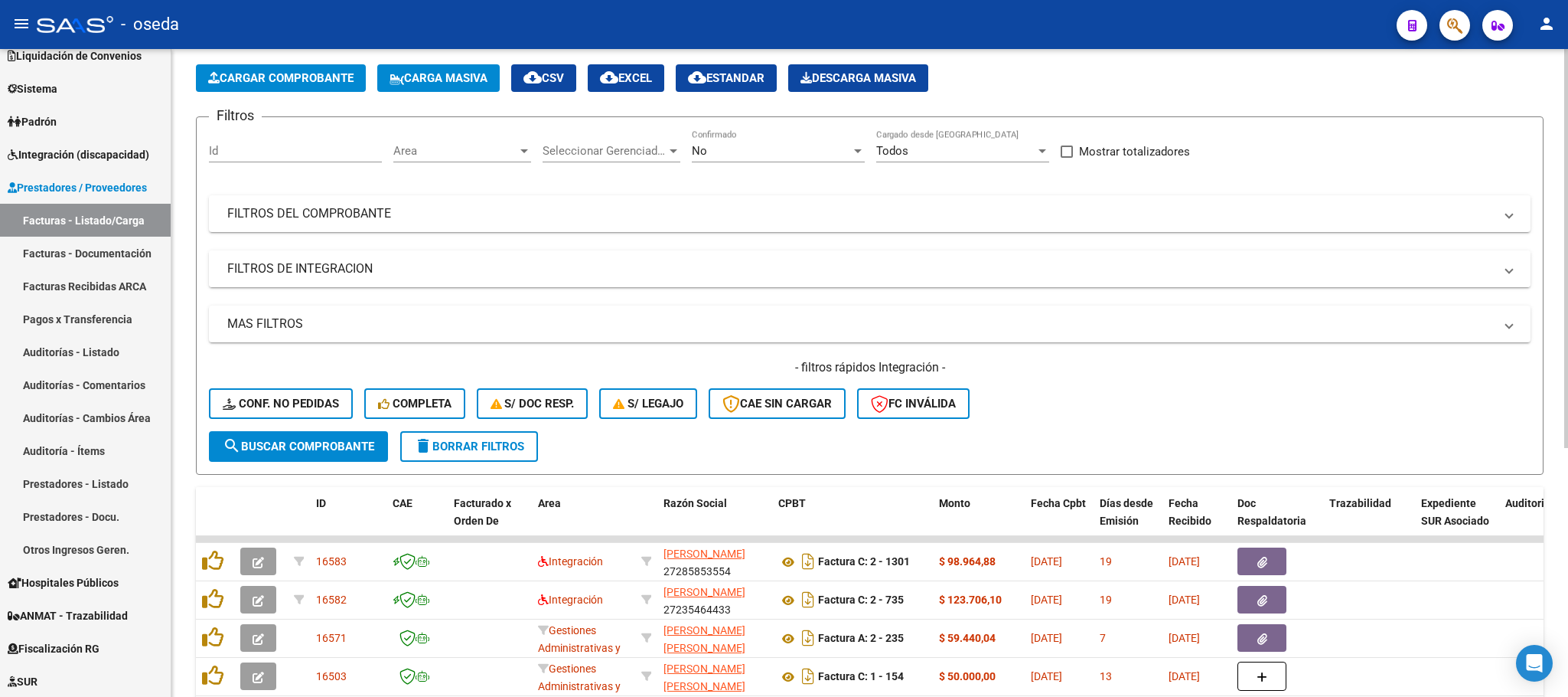
scroll to position [115, 0]
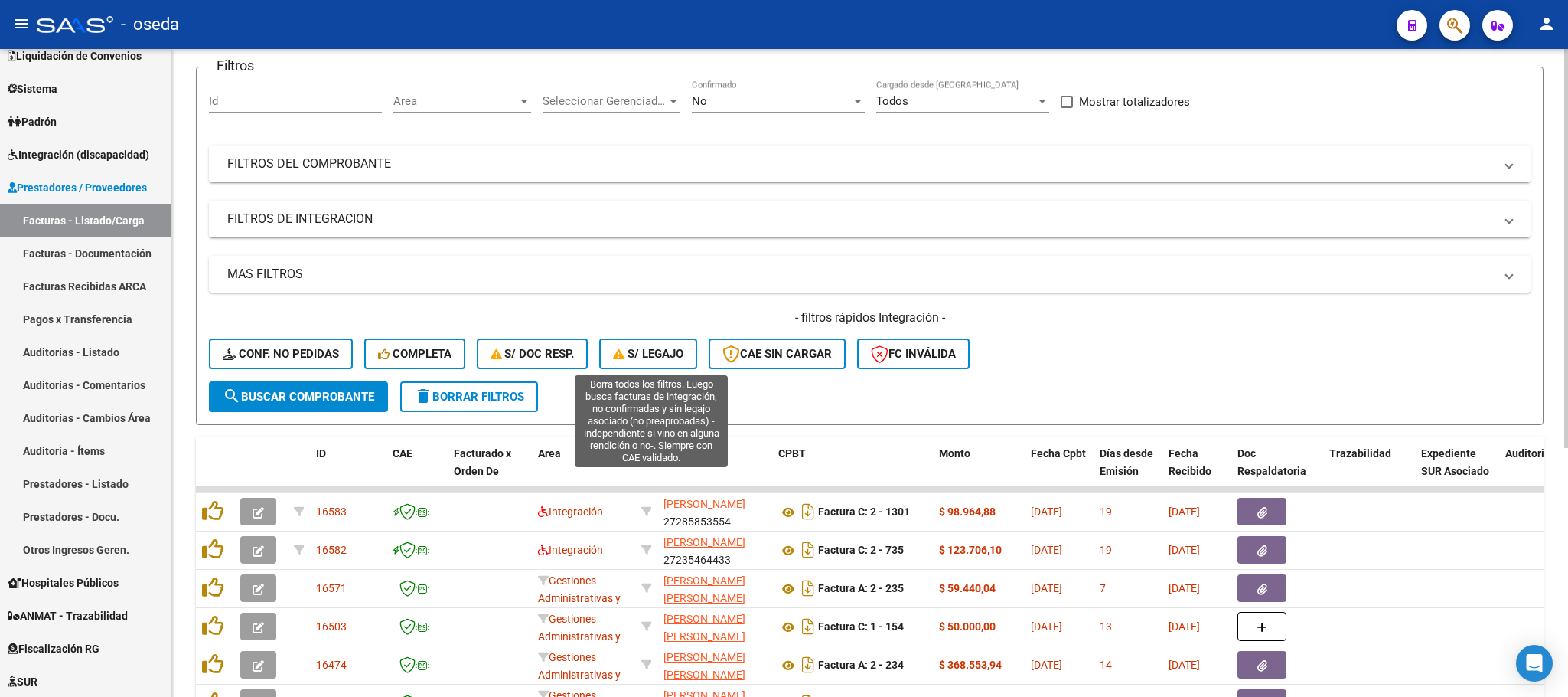
click at [676, 347] on span "S/ legajo" at bounding box center [648, 354] width 71 height 13
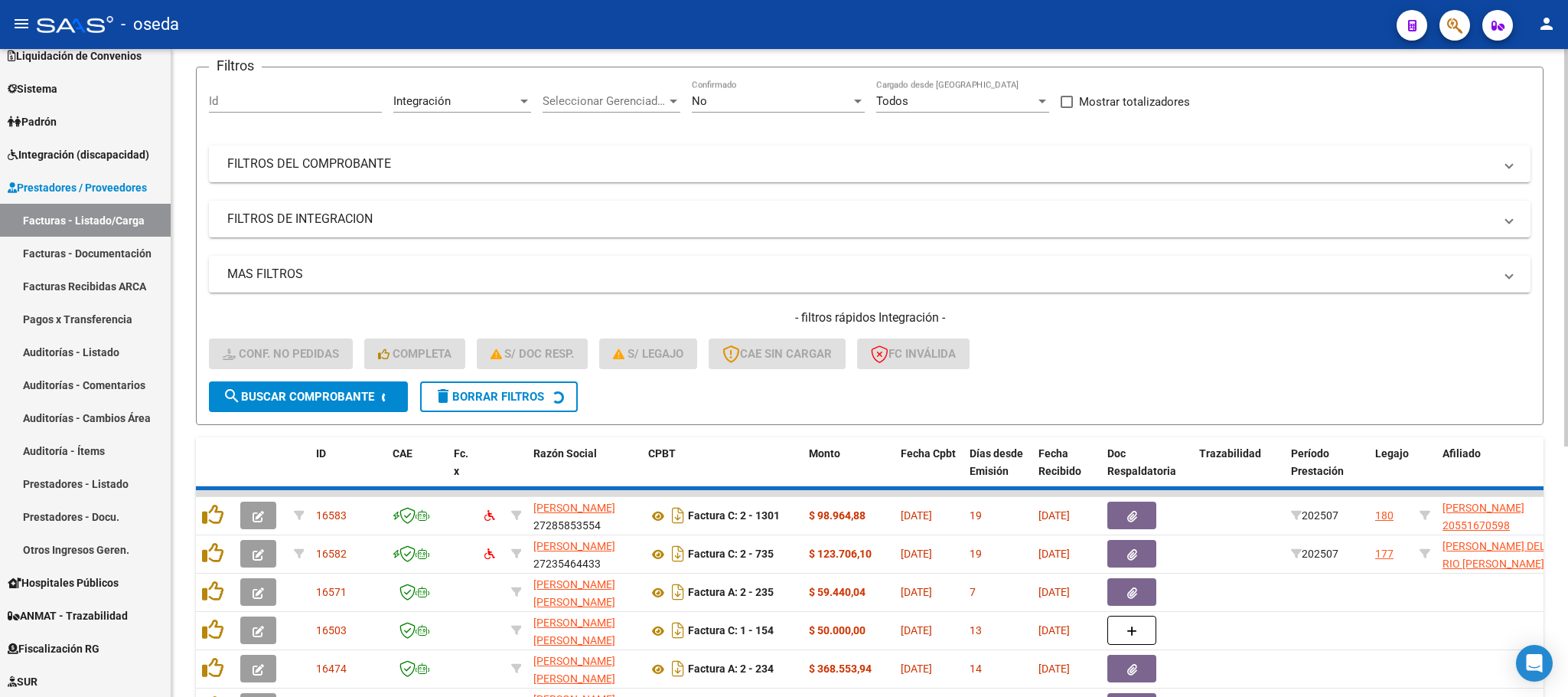
scroll to position [30, 0]
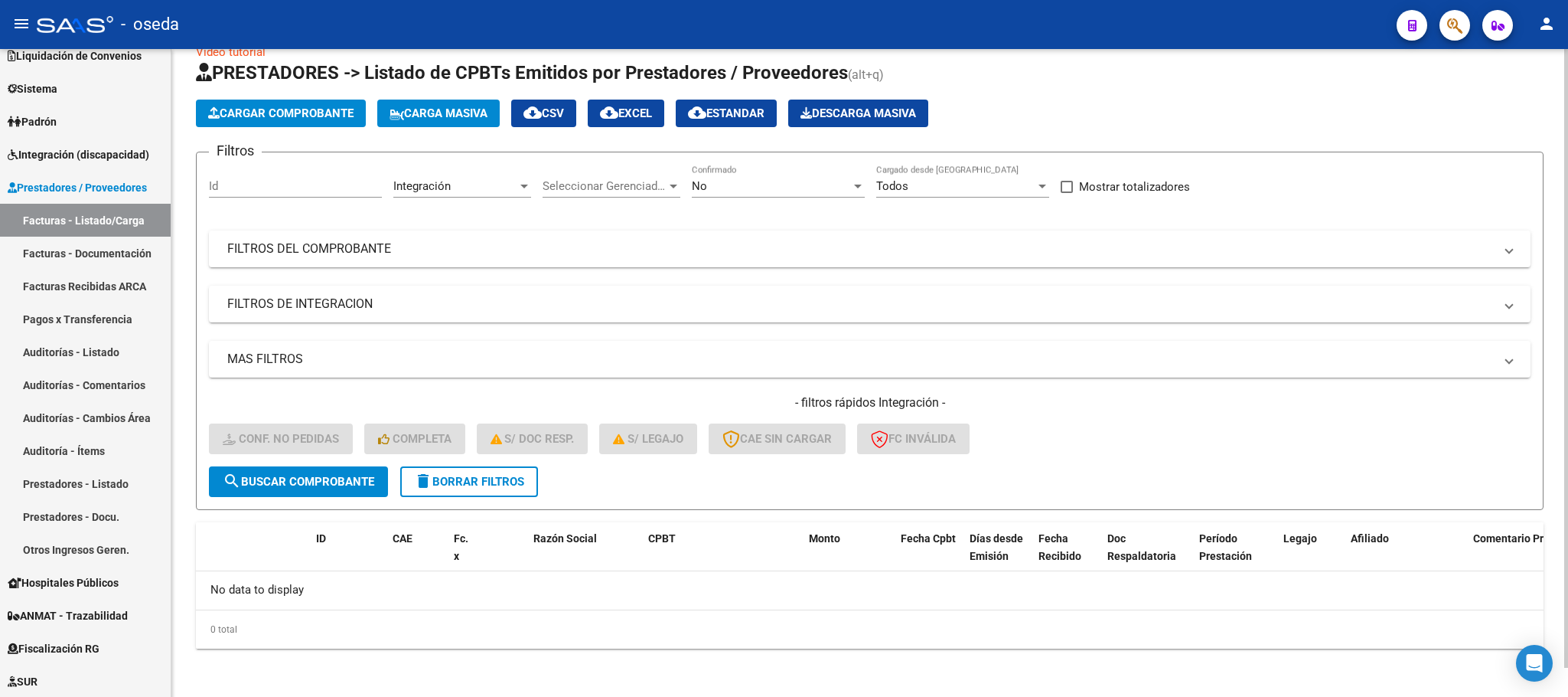
click at [525, 479] on span "delete Borrar Filtros" at bounding box center [468, 482] width 110 height 13
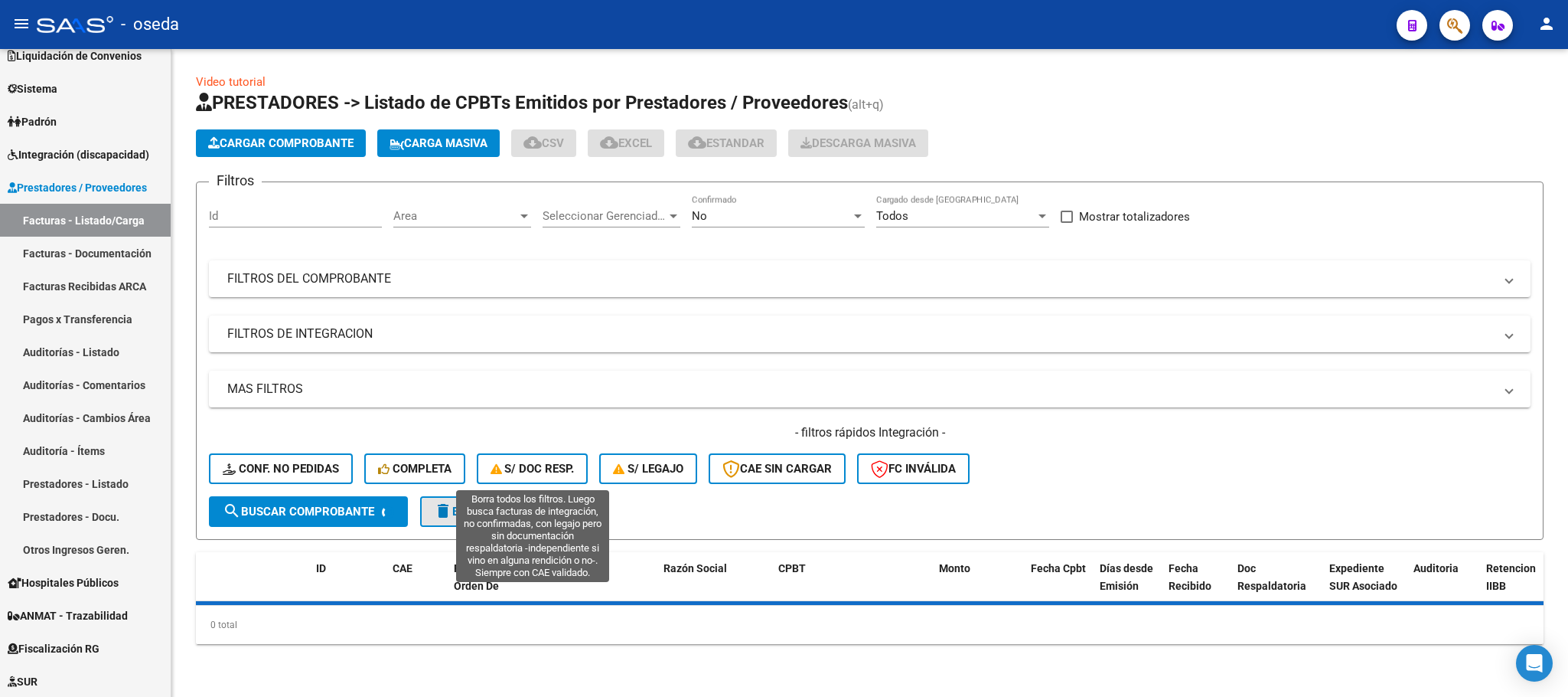
scroll to position [0, 0]
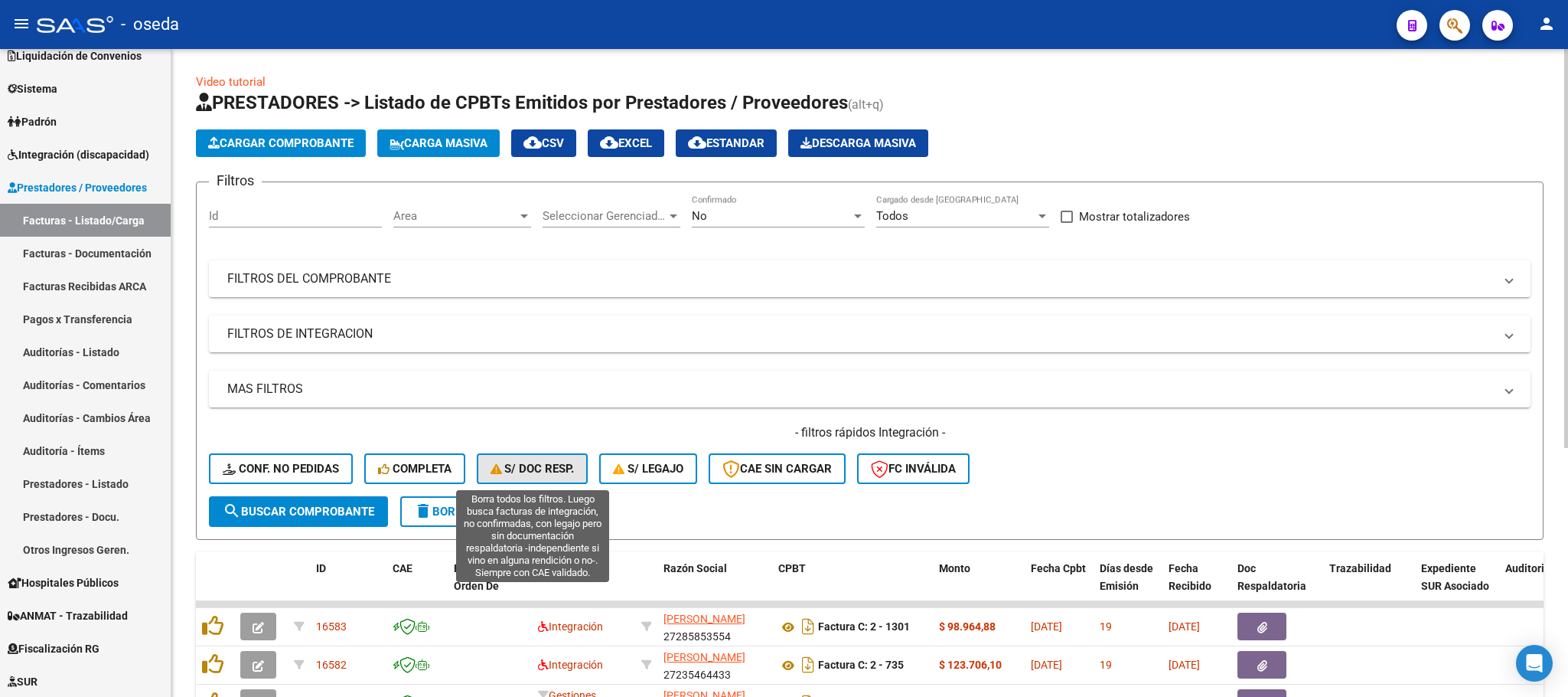
click at [521, 473] on span "S/ Doc Resp." at bounding box center [532, 468] width 84 height 13
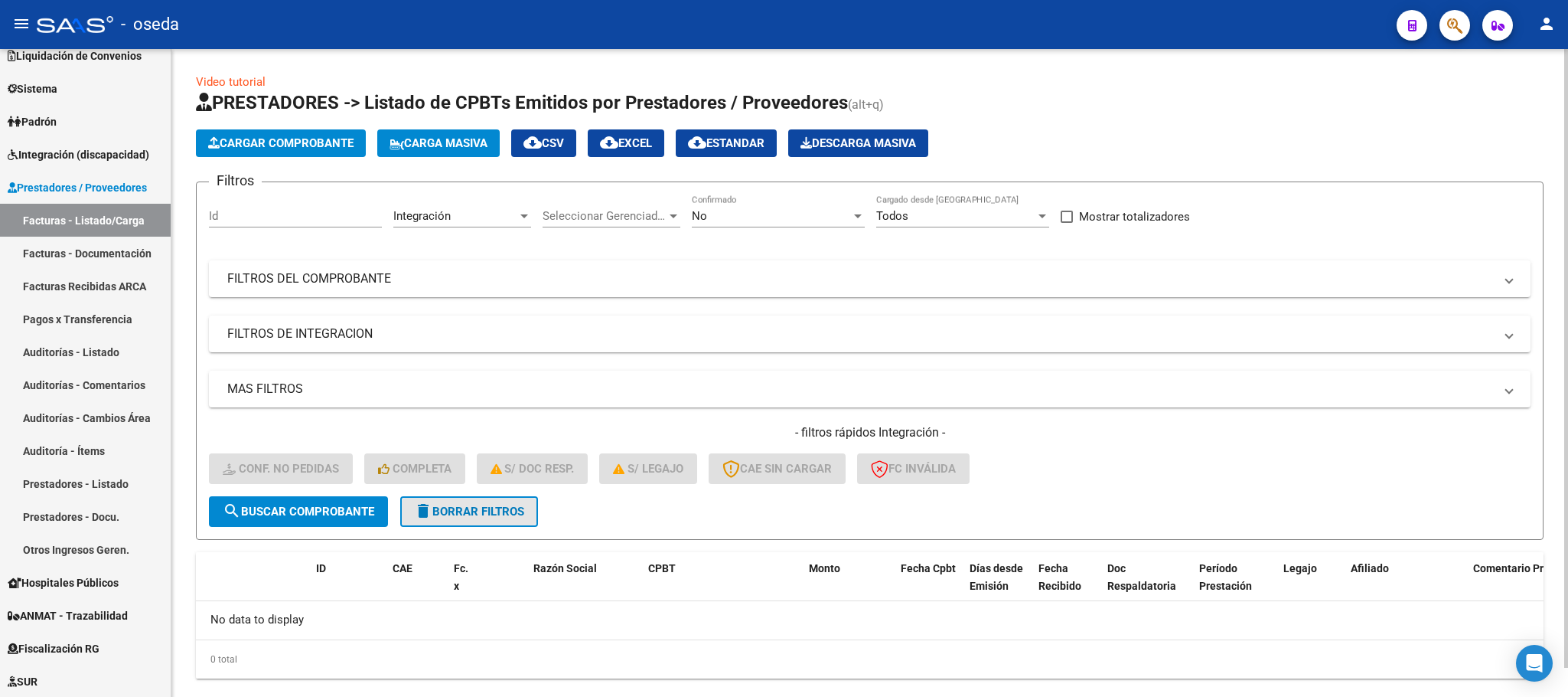
click at [510, 506] on span "delete Borrar Filtros" at bounding box center [468, 512] width 110 height 13
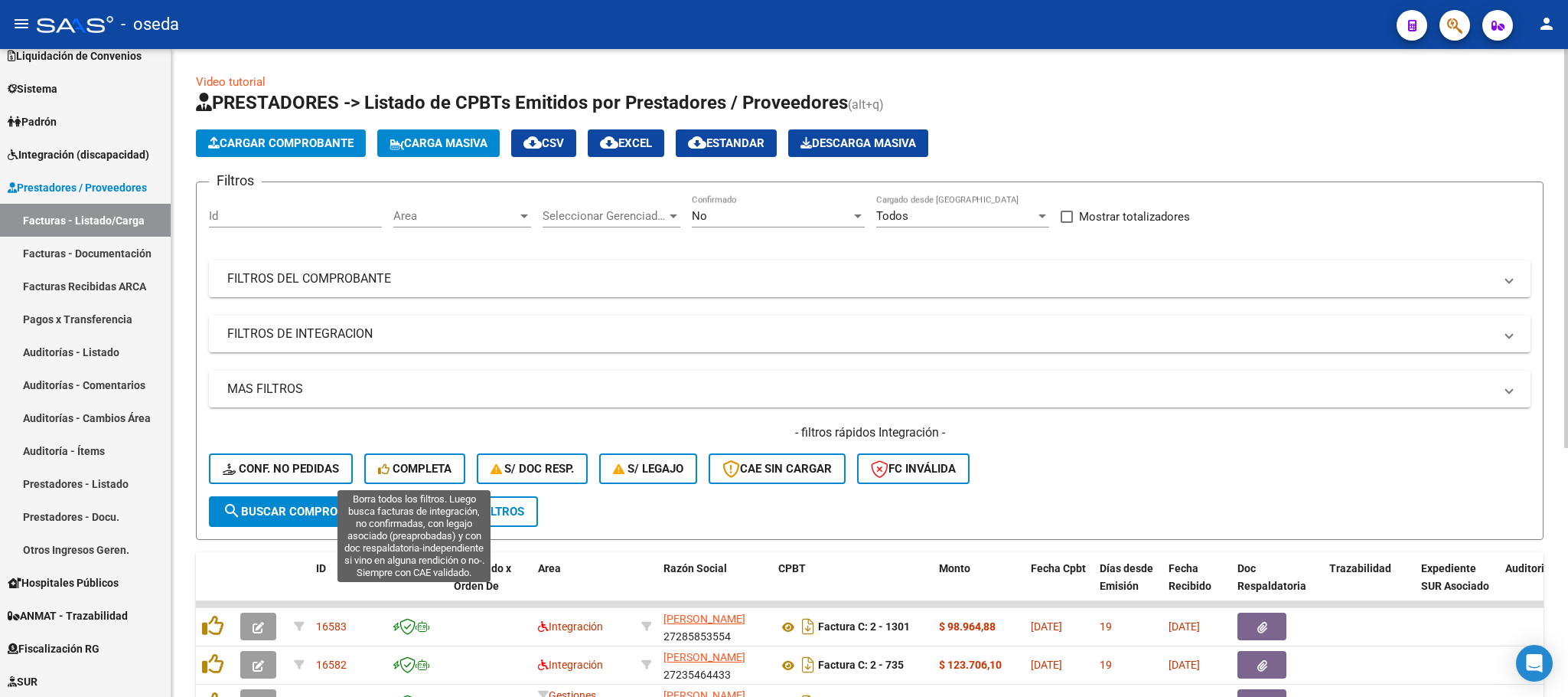
click at [425, 475] on span "Completa" at bounding box center [415, 468] width 74 height 13
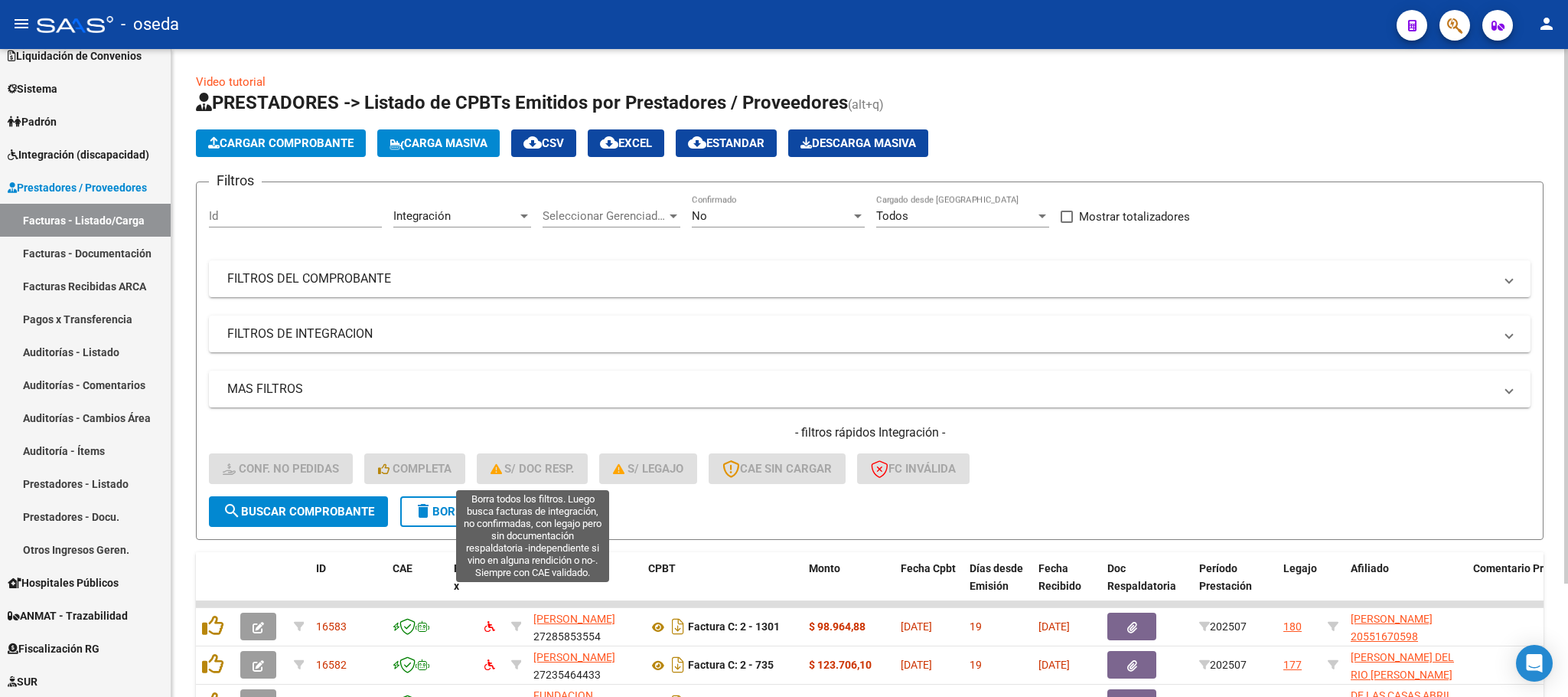
scroll to position [137, 0]
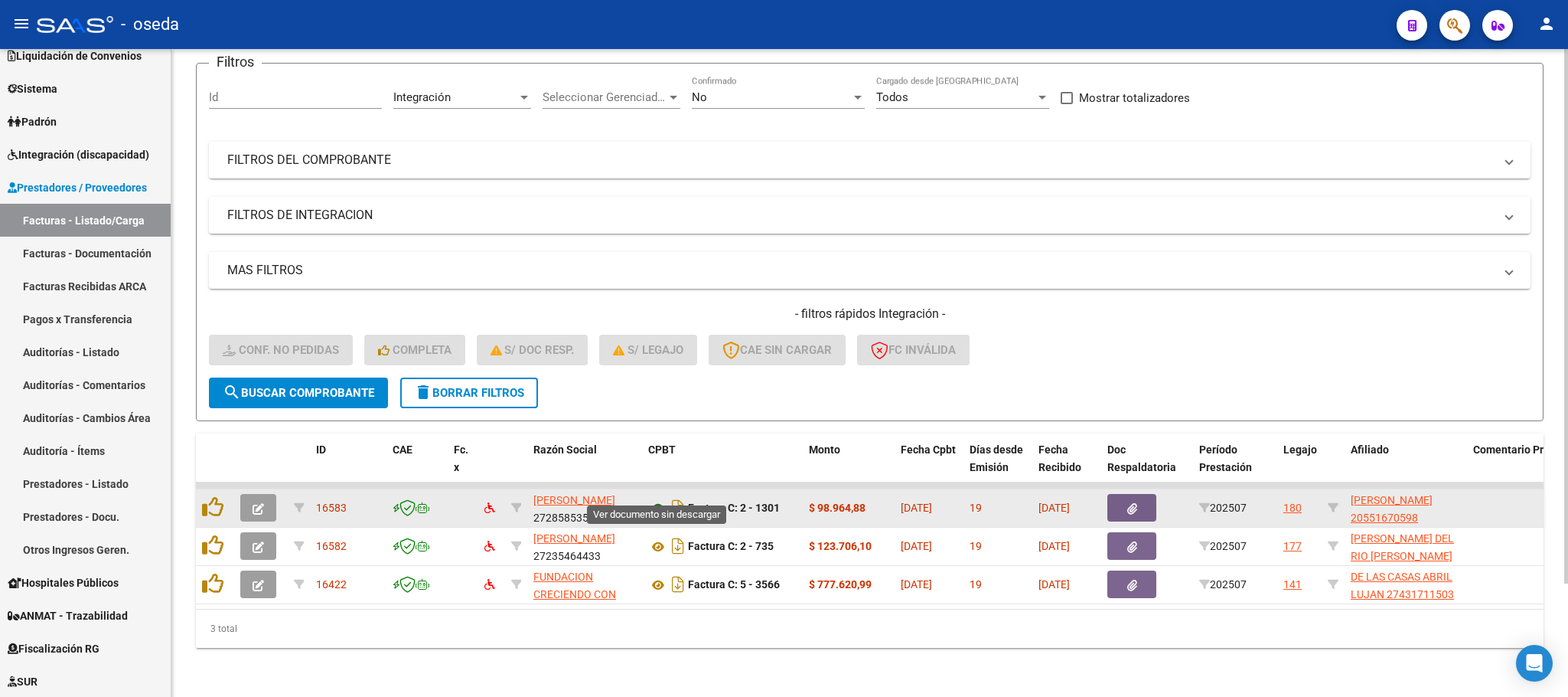
click at [655, 499] on icon at bounding box center [657, 508] width 20 height 18
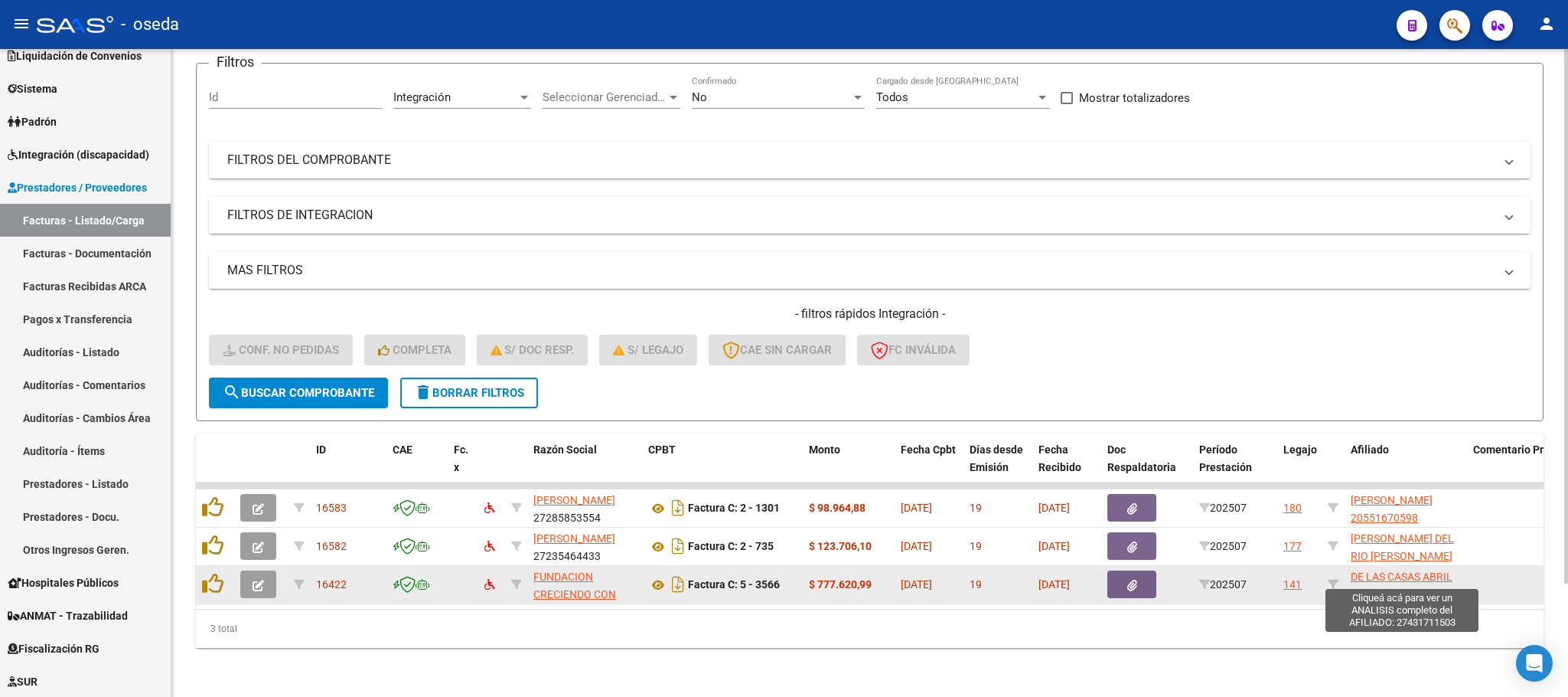
click at [1430, 571] on span "DE LAS CASAS ABRIL LUJAN 27431711503" at bounding box center [1403, 585] width 103 height 30
type textarea "27431711503"
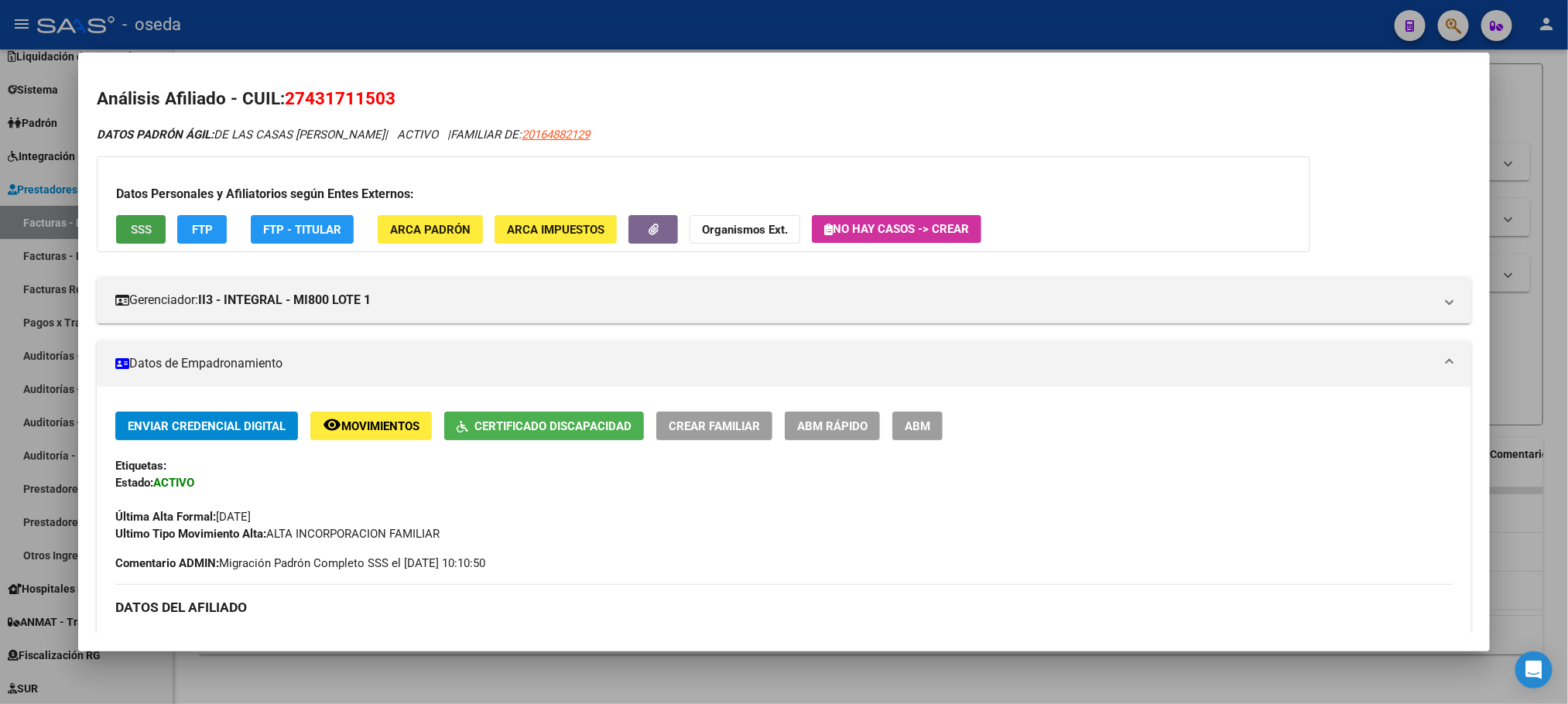
click at [144, 225] on span "SSS" at bounding box center [141, 230] width 21 height 14
